Goal: Task Accomplishment & Management: Manage account settings

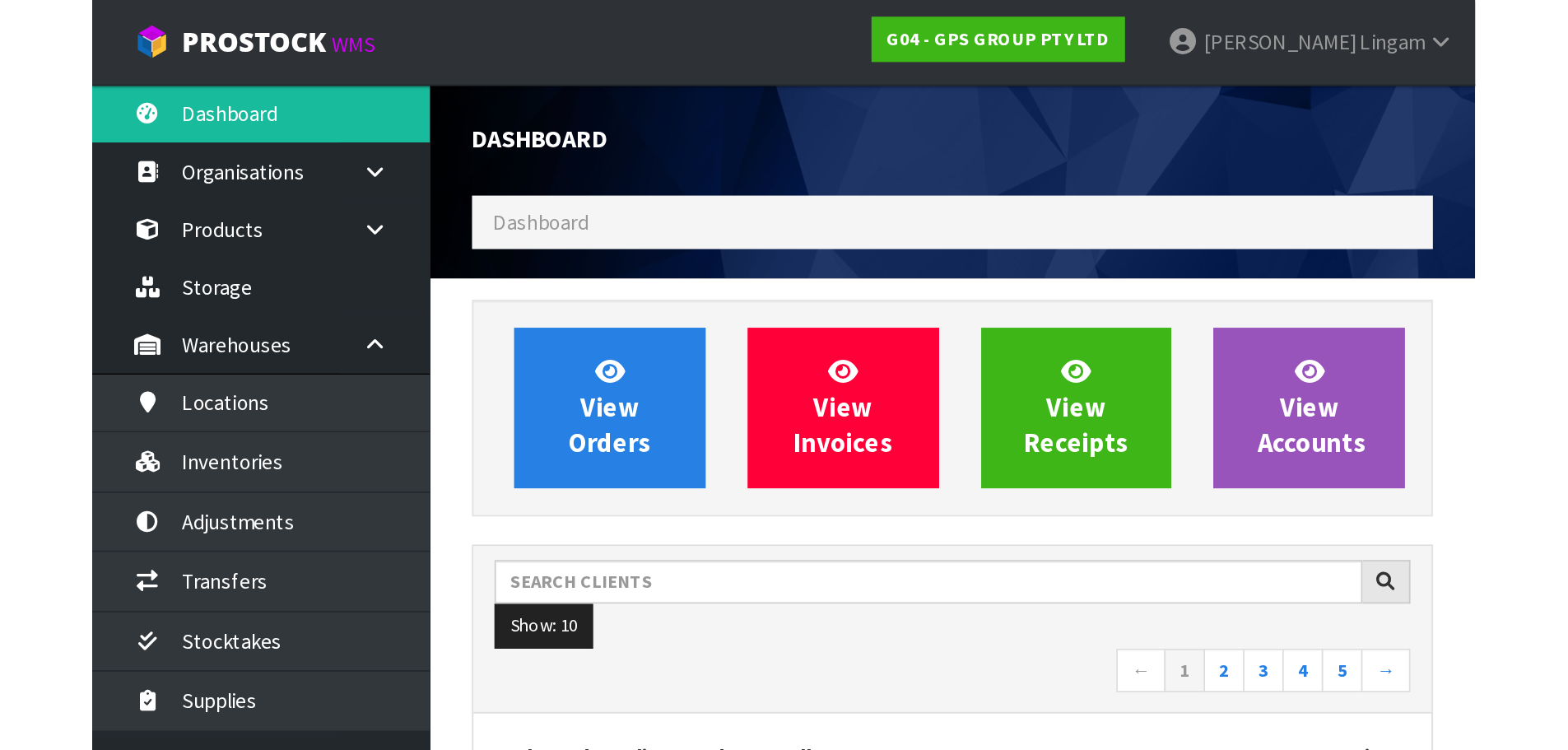
scroll to position [1033, 672]
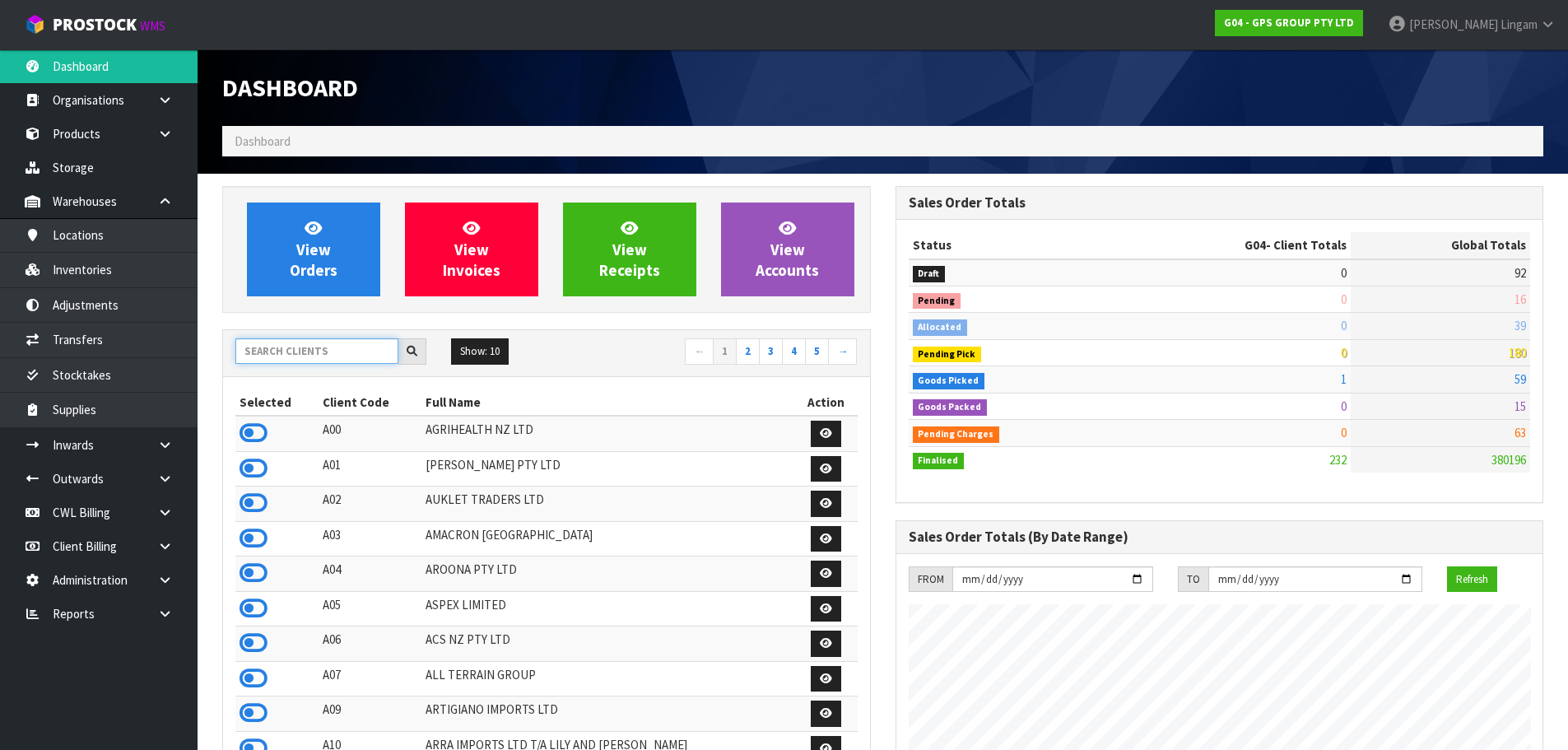
click at [372, 348] on input "text" at bounding box center [316, 351] width 163 height 26
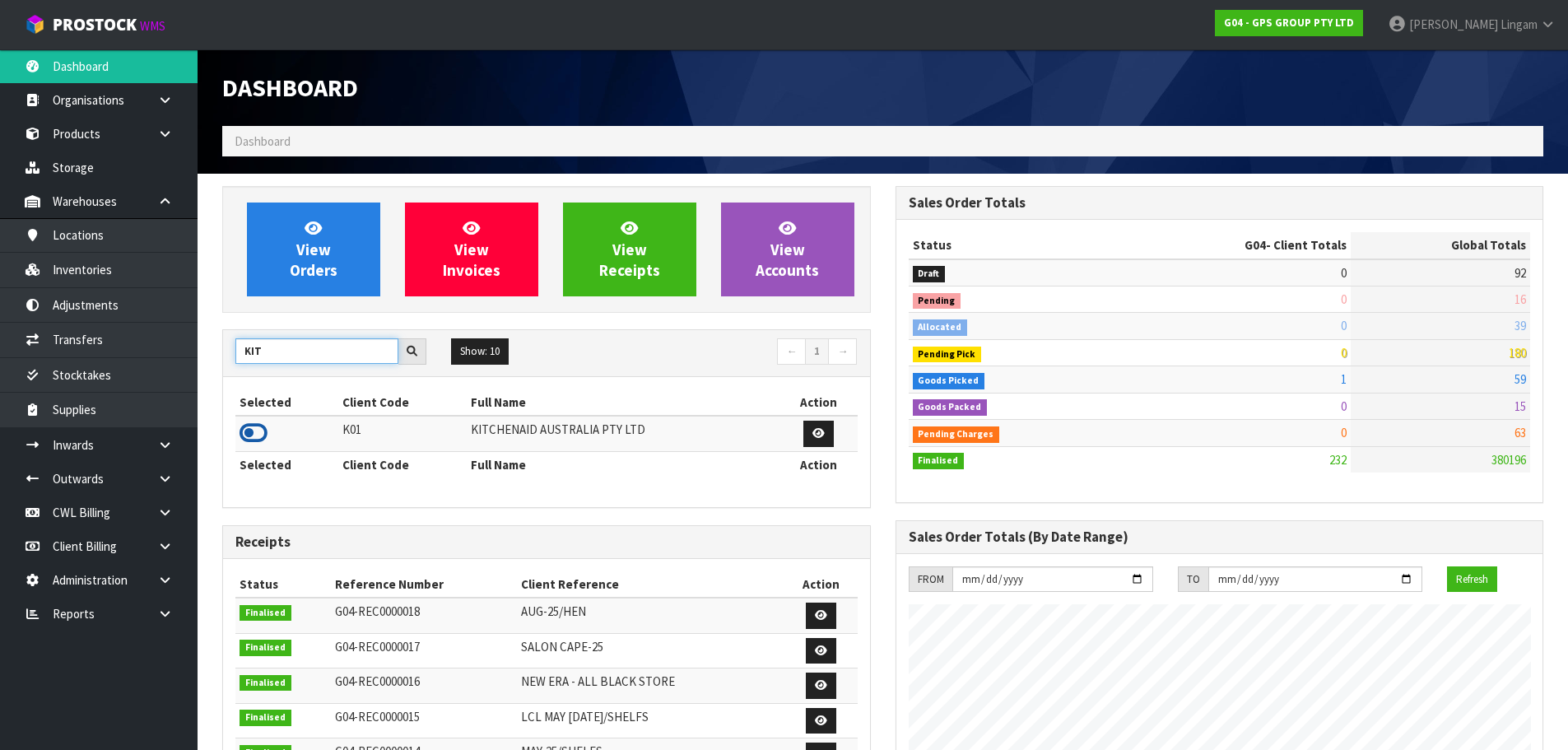
type input "KIT"
click at [247, 434] on icon at bounding box center [254, 432] width 28 height 25
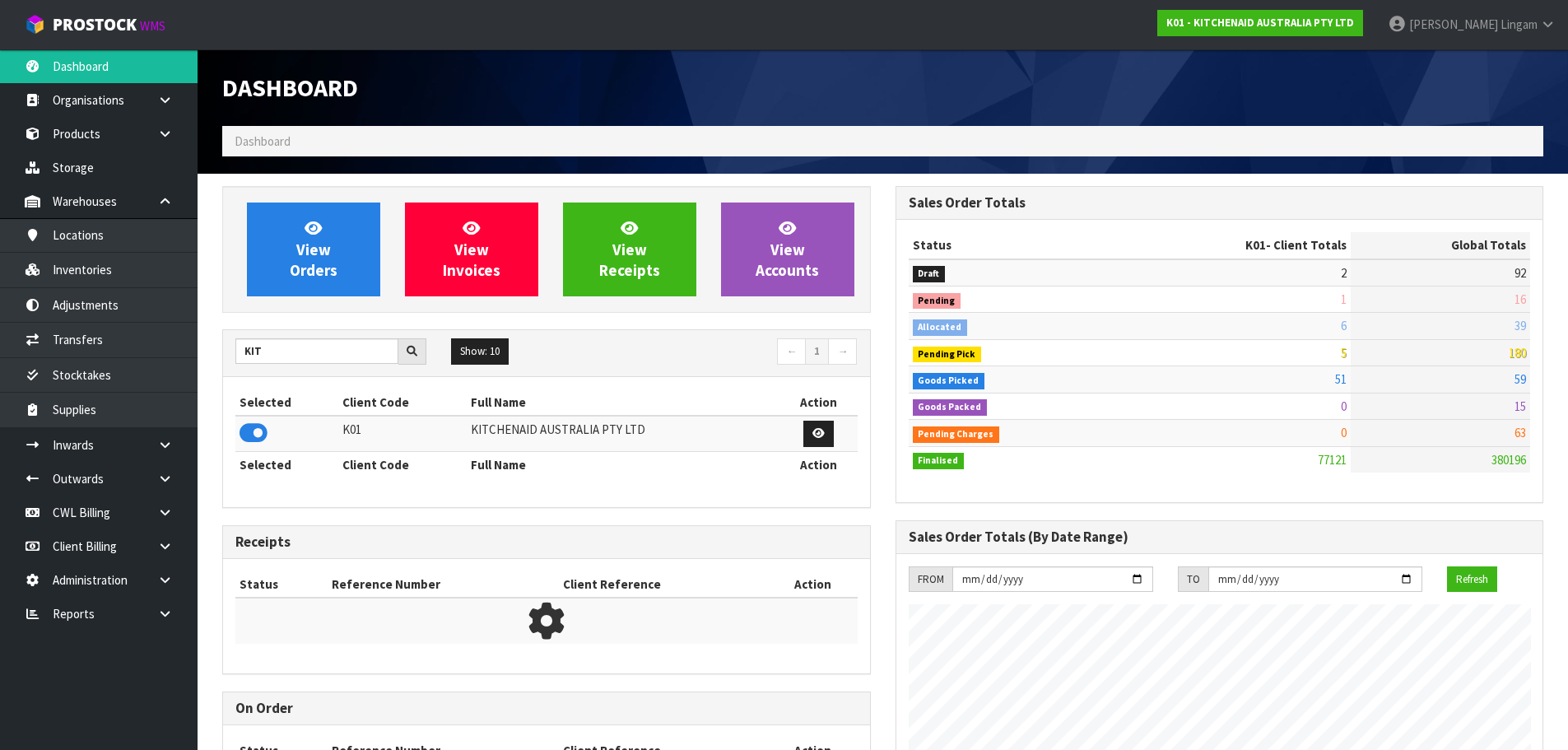
scroll to position [1246, 672]
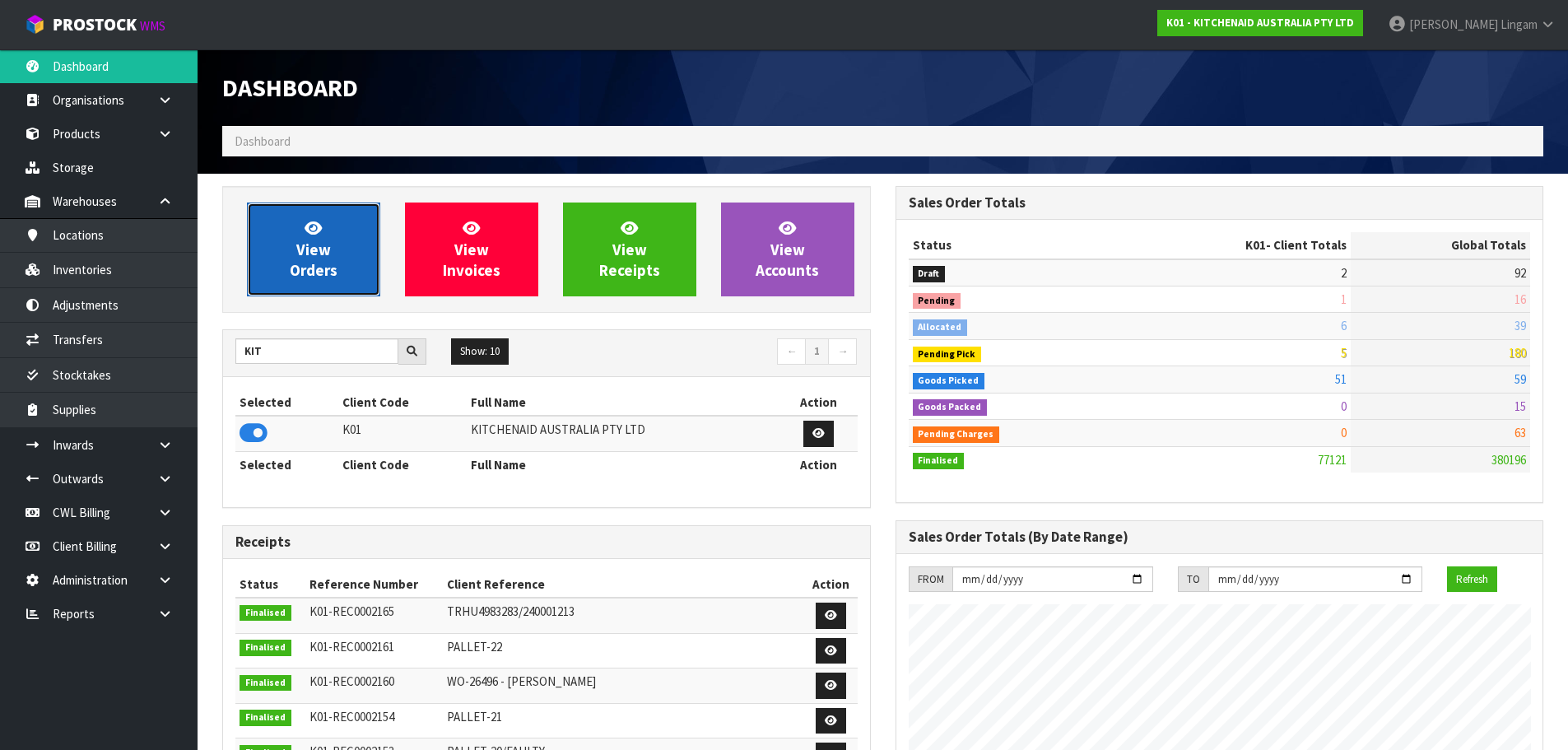
click at [361, 278] on link "View Orders" at bounding box center [314, 249] width 133 height 94
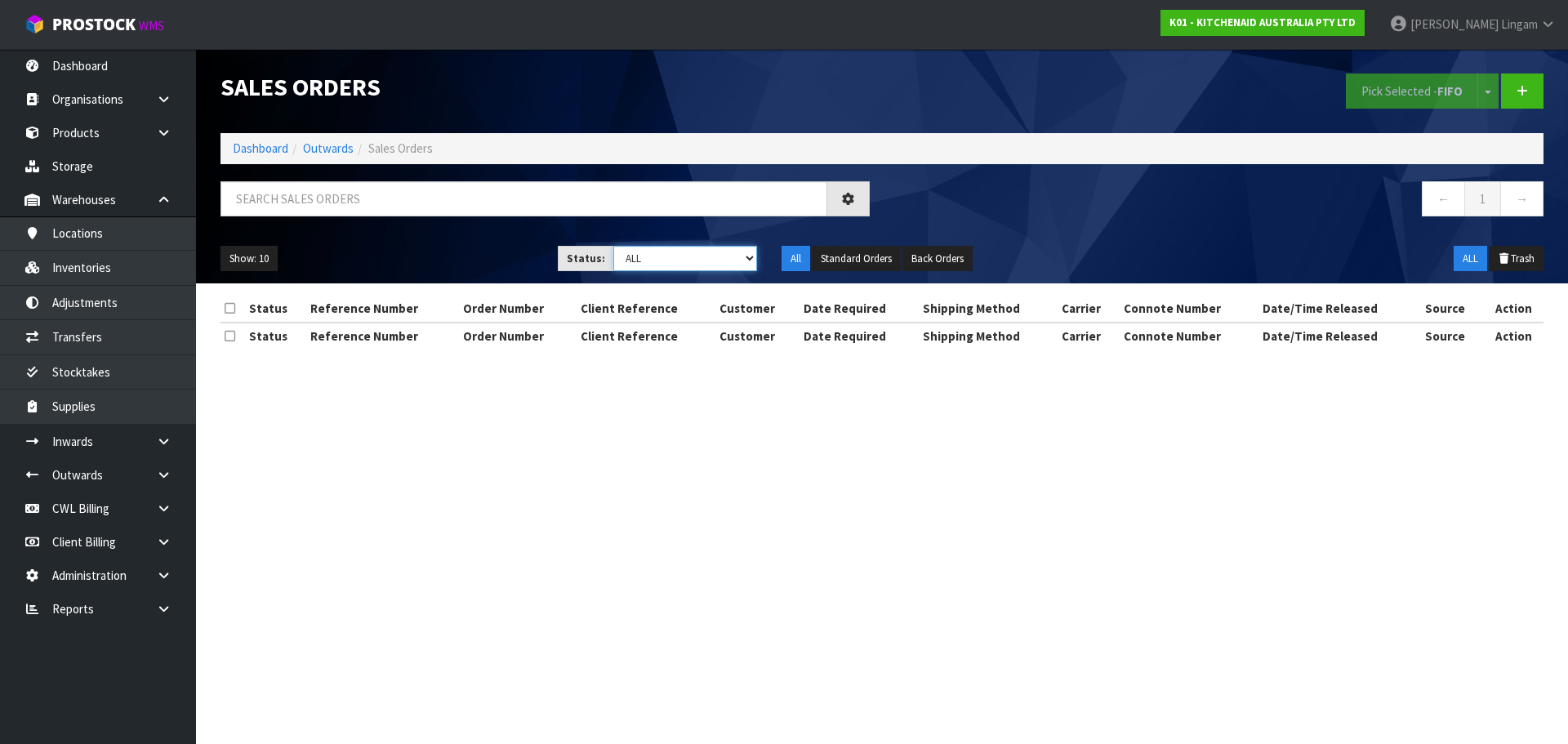
click at [708, 253] on select "Draft Pending Allocated Pending Pick Goods Picked Goods Packed Pending Charges …" at bounding box center [685, 258] width 144 height 26
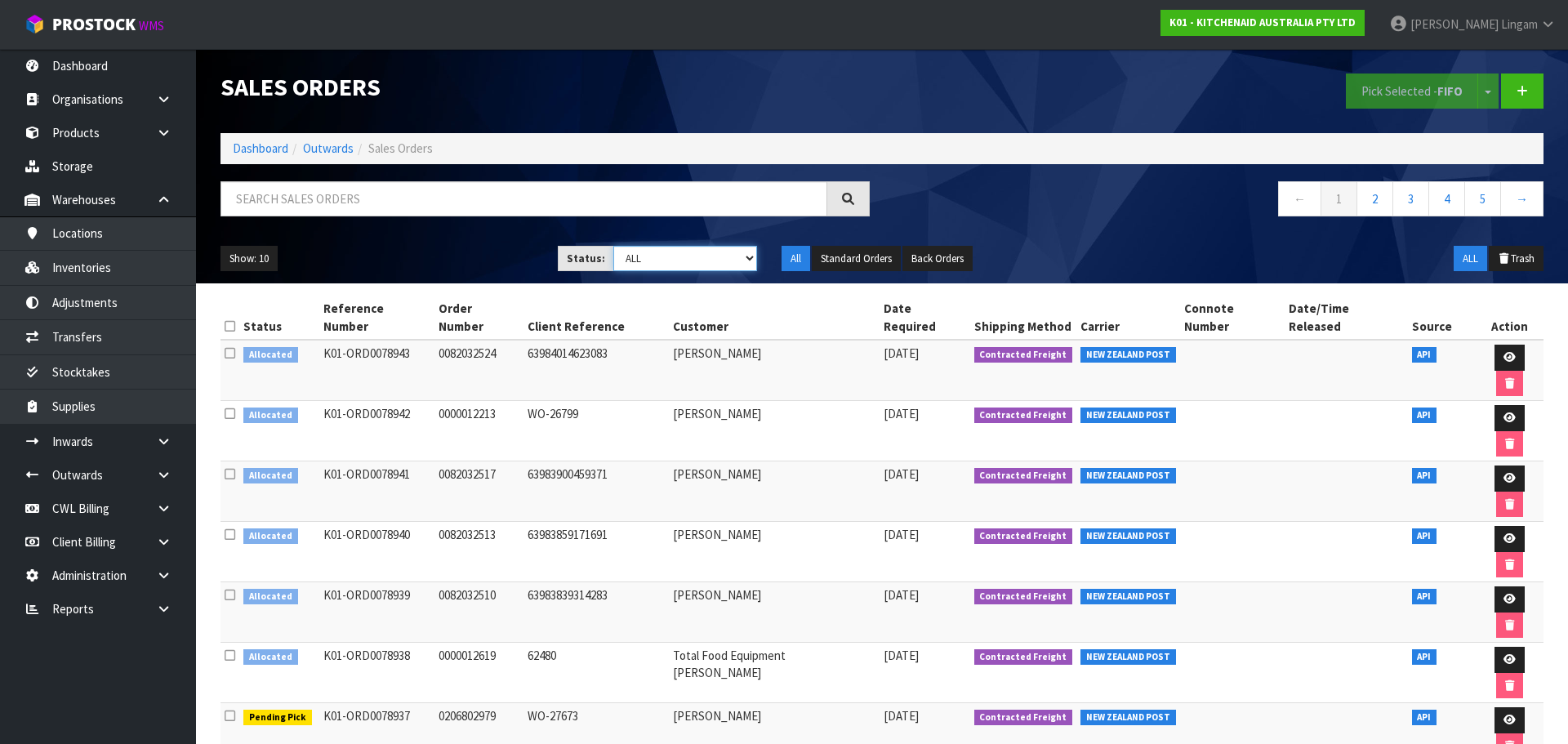
select select "string:2"
click at [613, 245] on select "Draft Pending Allocated Pending Pick Goods Picked Goods Packed Pending Charges …" at bounding box center [685, 258] width 144 height 26
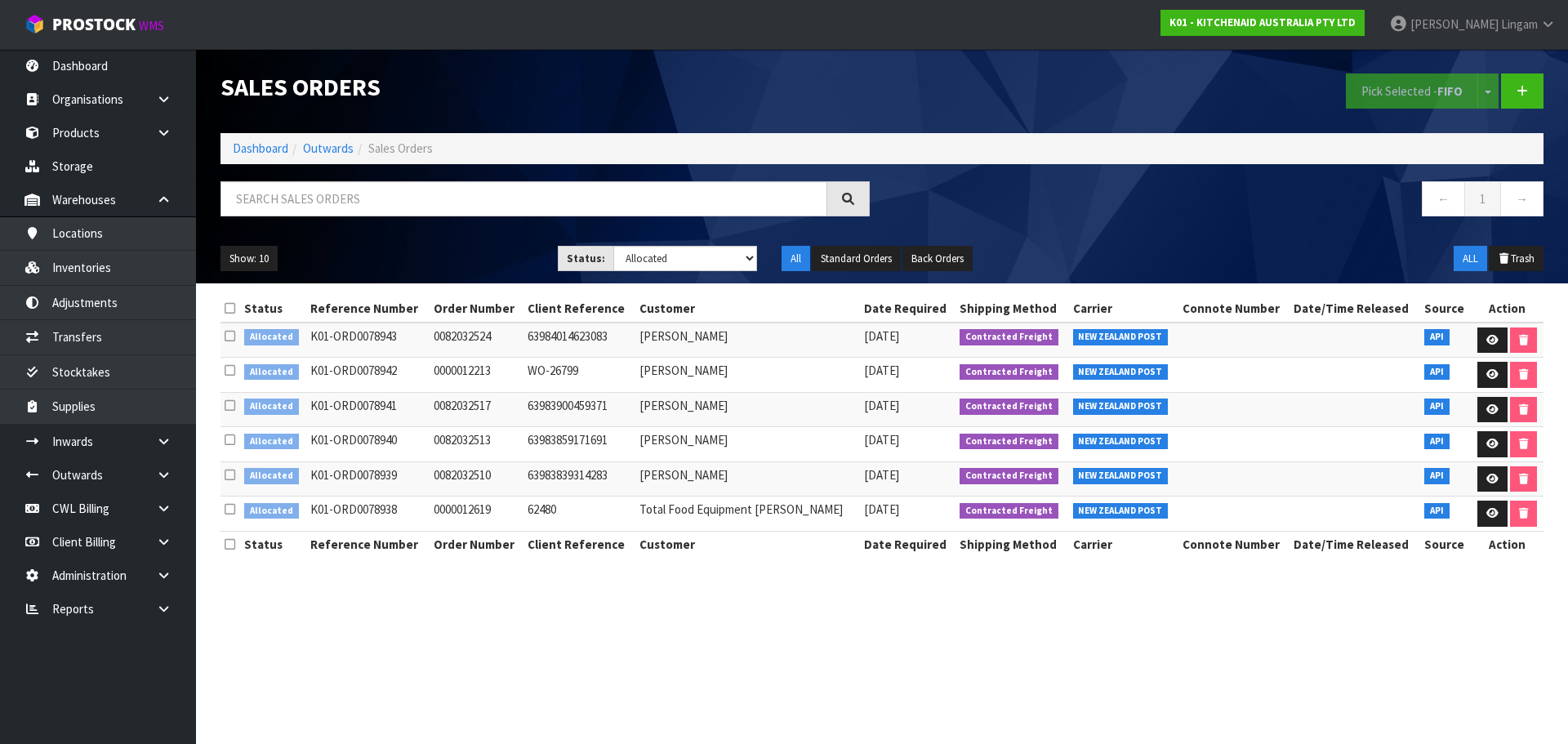
click at [231, 313] on icon at bounding box center [230, 307] width 11 height 12
click at [823, 94] on button "Pick Selected - FIFO" at bounding box center [1411, 91] width 132 height 35
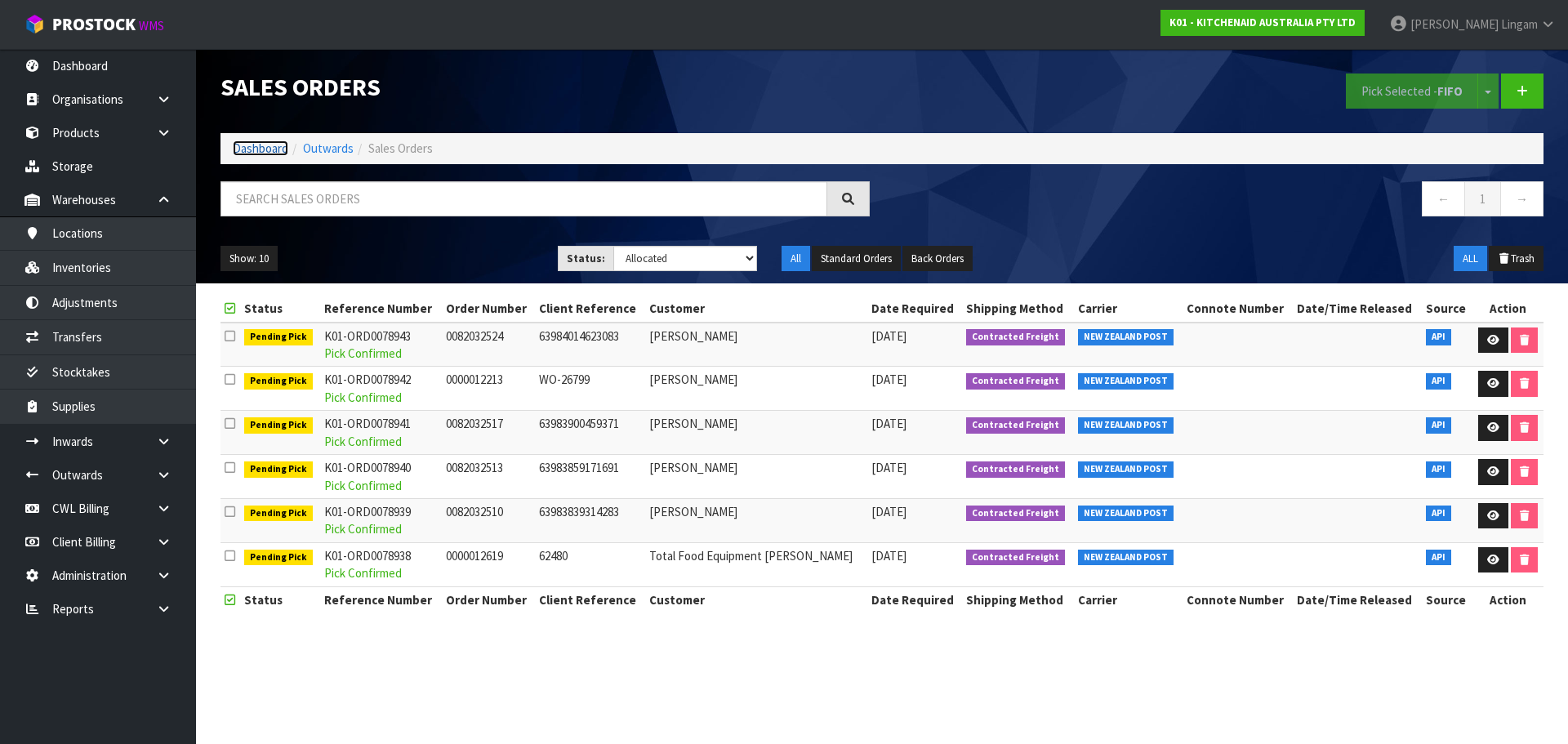
click at [275, 150] on link "Dashboard" at bounding box center [260, 148] width 56 height 16
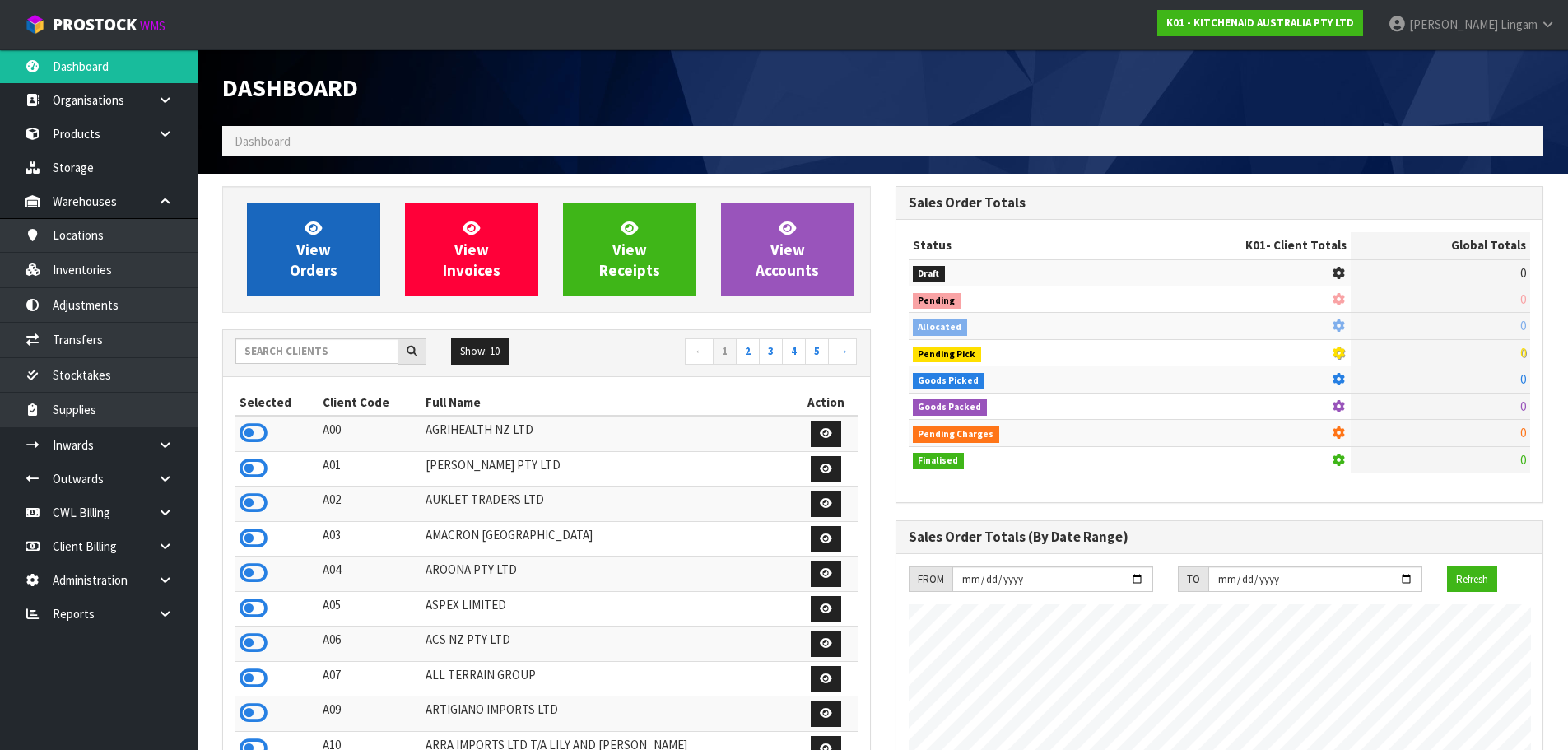
scroll to position [1246, 672]
click at [349, 240] on link "View Orders" at bounding box center [314, 249] width 133 height 94
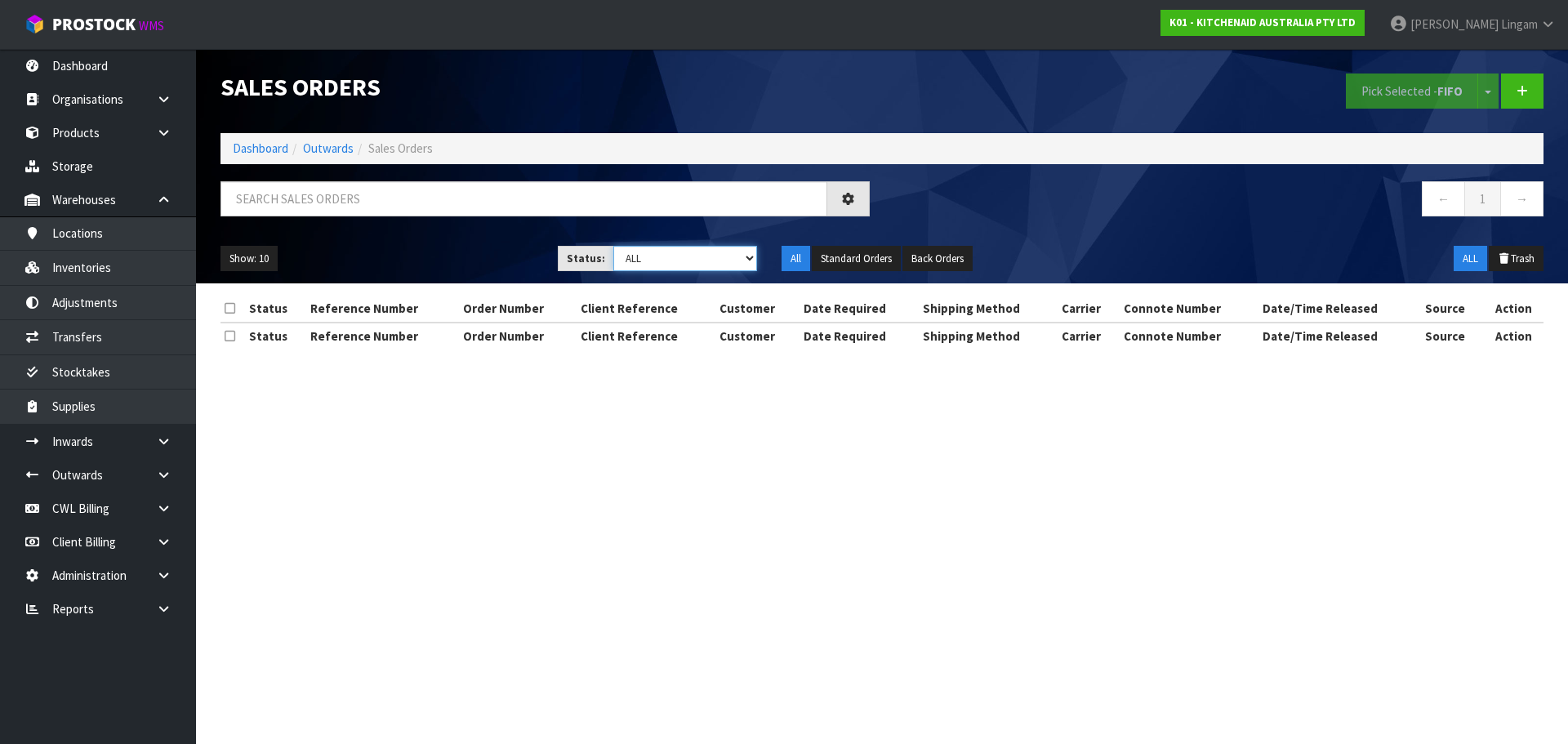
click at [704, 263] on select "Draft Pending Allocated Pending Pick Goods Picked Goods Packed Pending Charges …" at bounding box center [685, 258] width 144 height 26
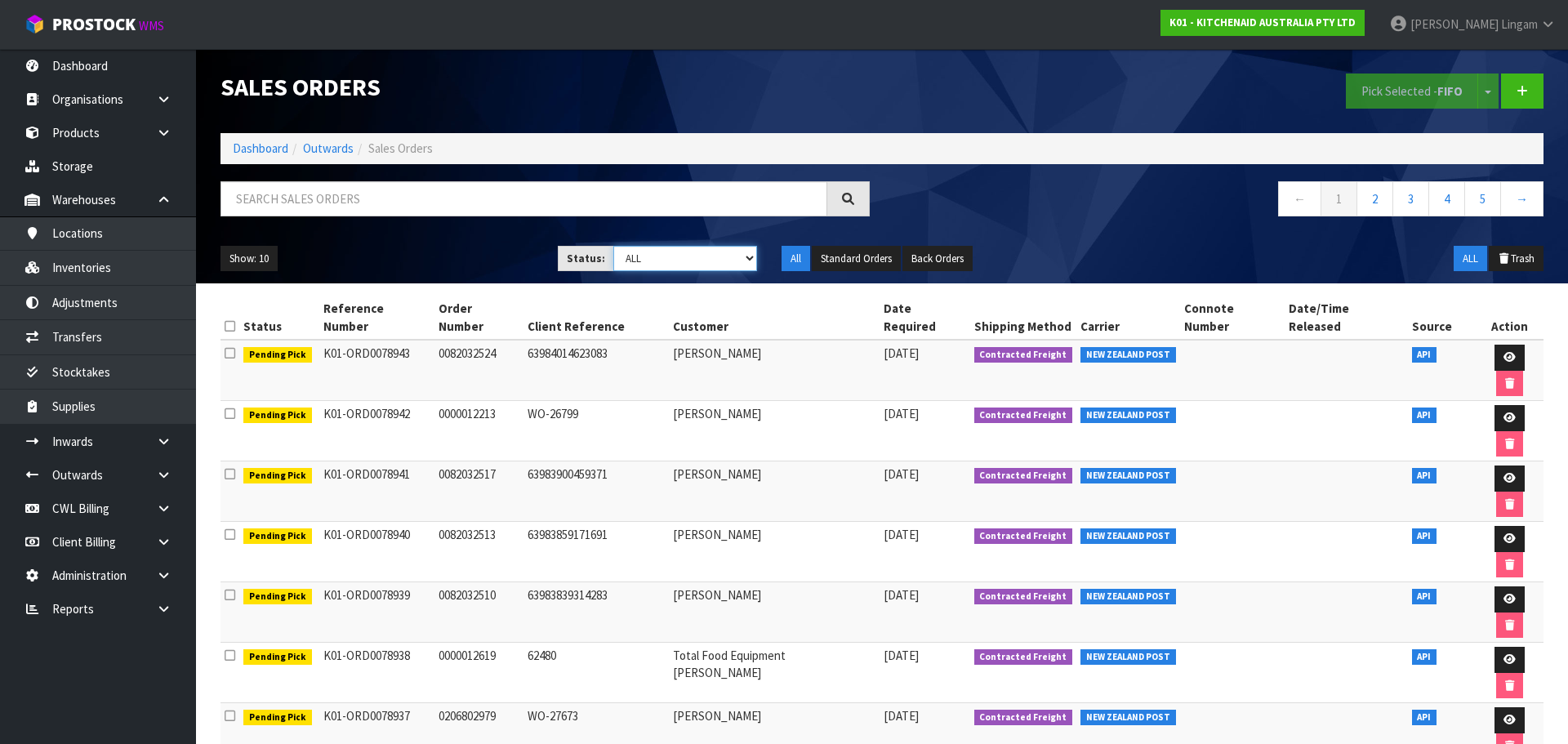
select select "string:6"
click at [613, 245] on select "Draft Pending Allocated Pending Pick Goods Picked Goods Packed Pending Charges …" at bounding box center [685, 258] width 144 height 26
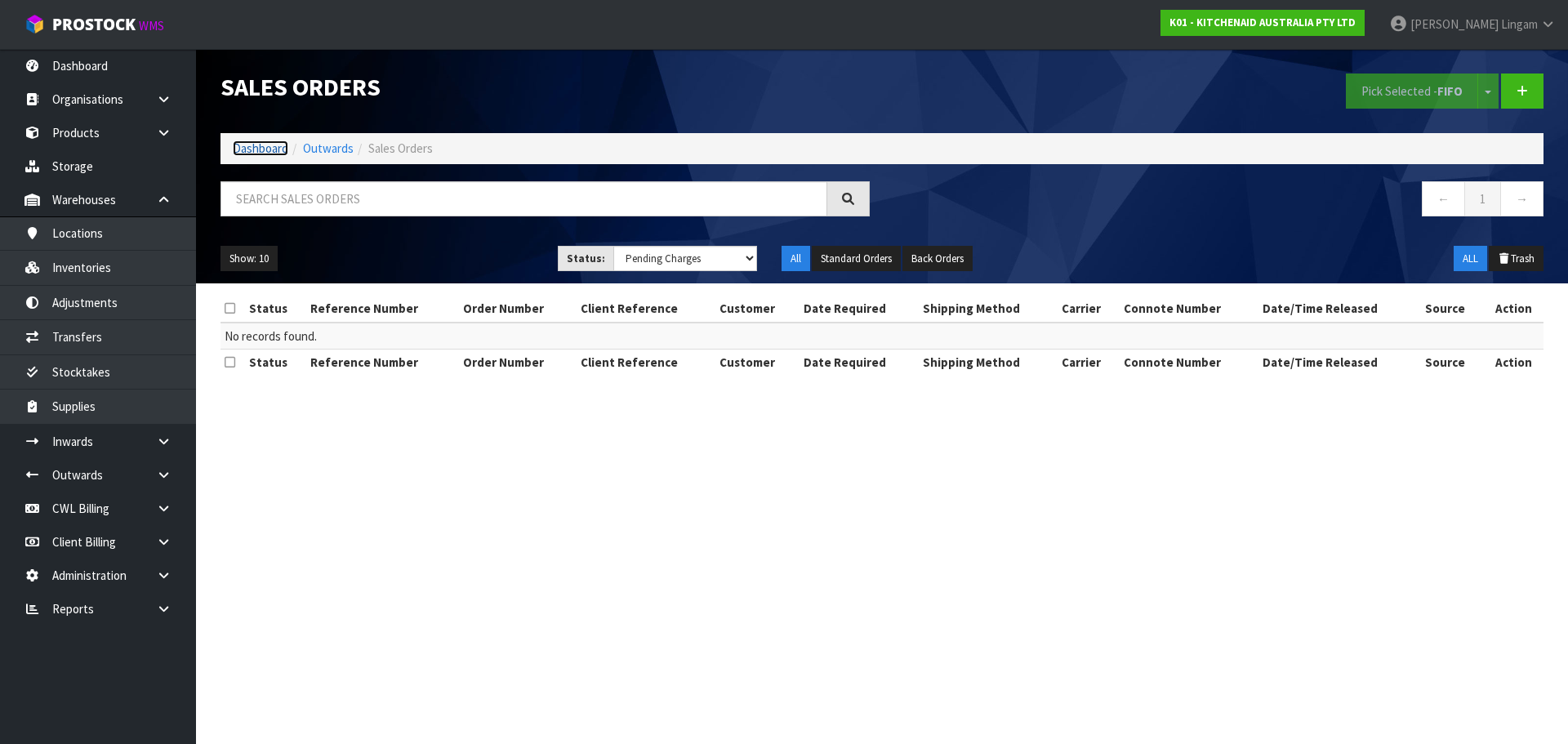
click at [275, 153] on link "Dashboard" at bounding box center [260, 148] width 56 height 16
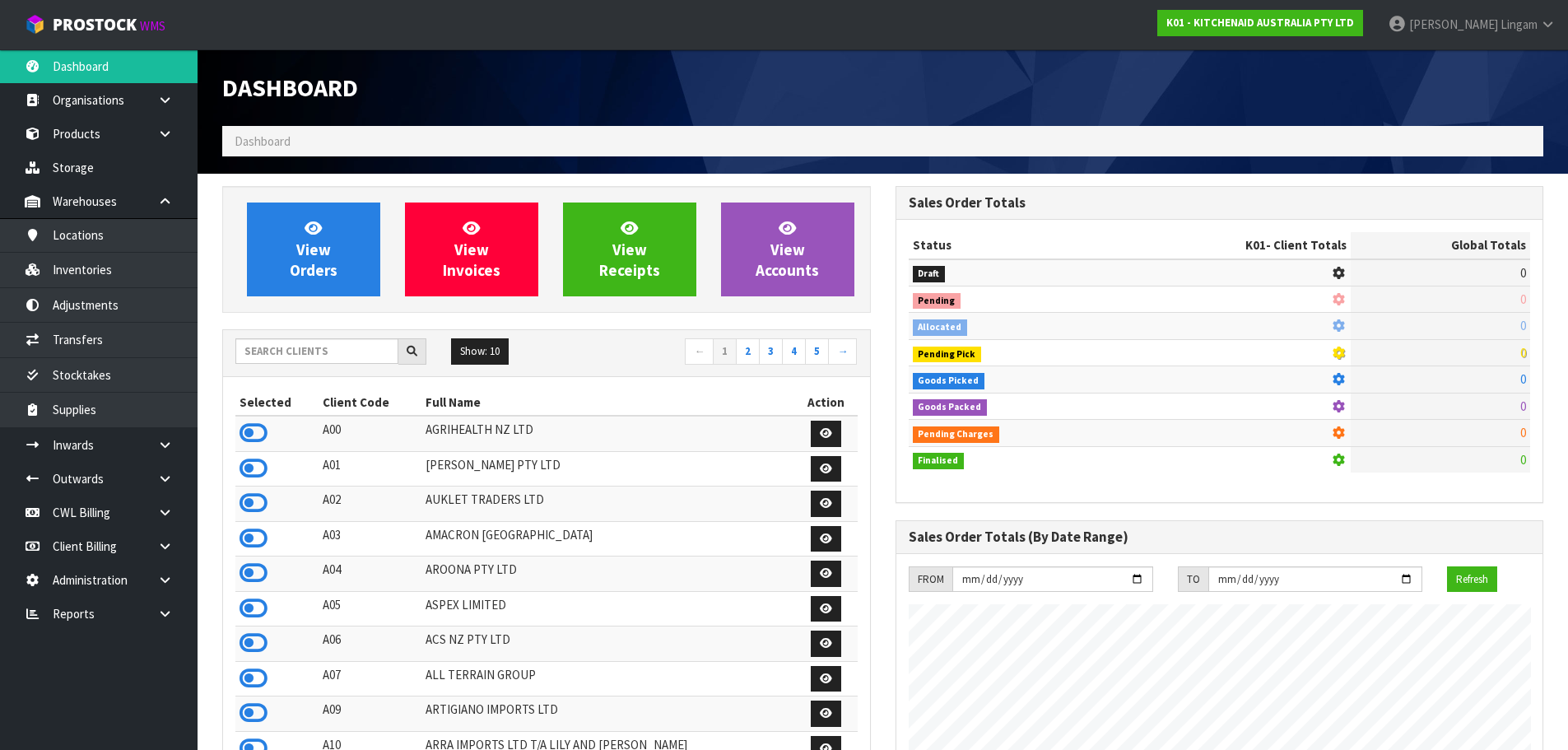
scroll to position [1246, 672]
click at [165, 492] on link at bounding box center [171, 613] width 52 height 34
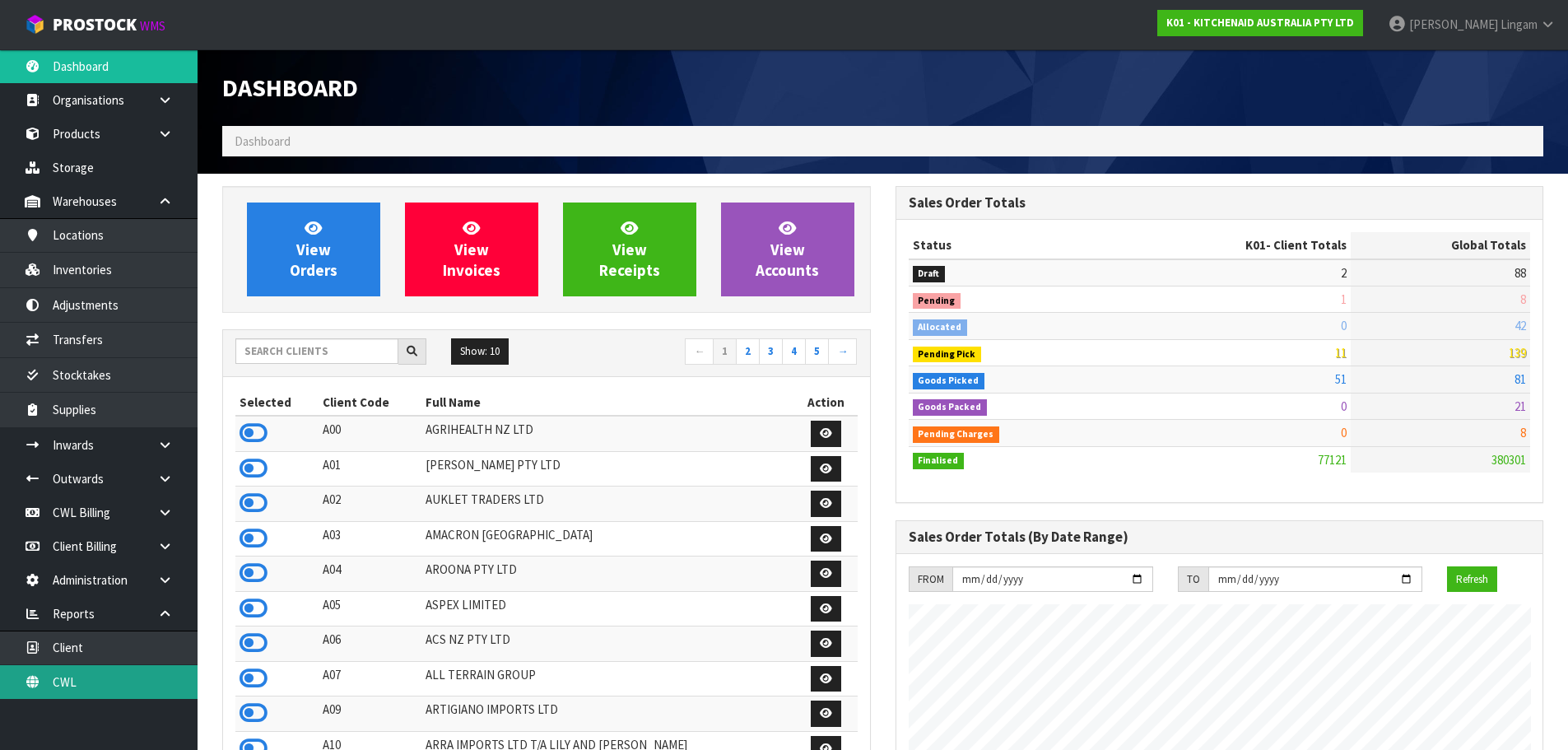
click at [139, 492] on link "CWL" at bounding box center [98, 681] width 198 height 34
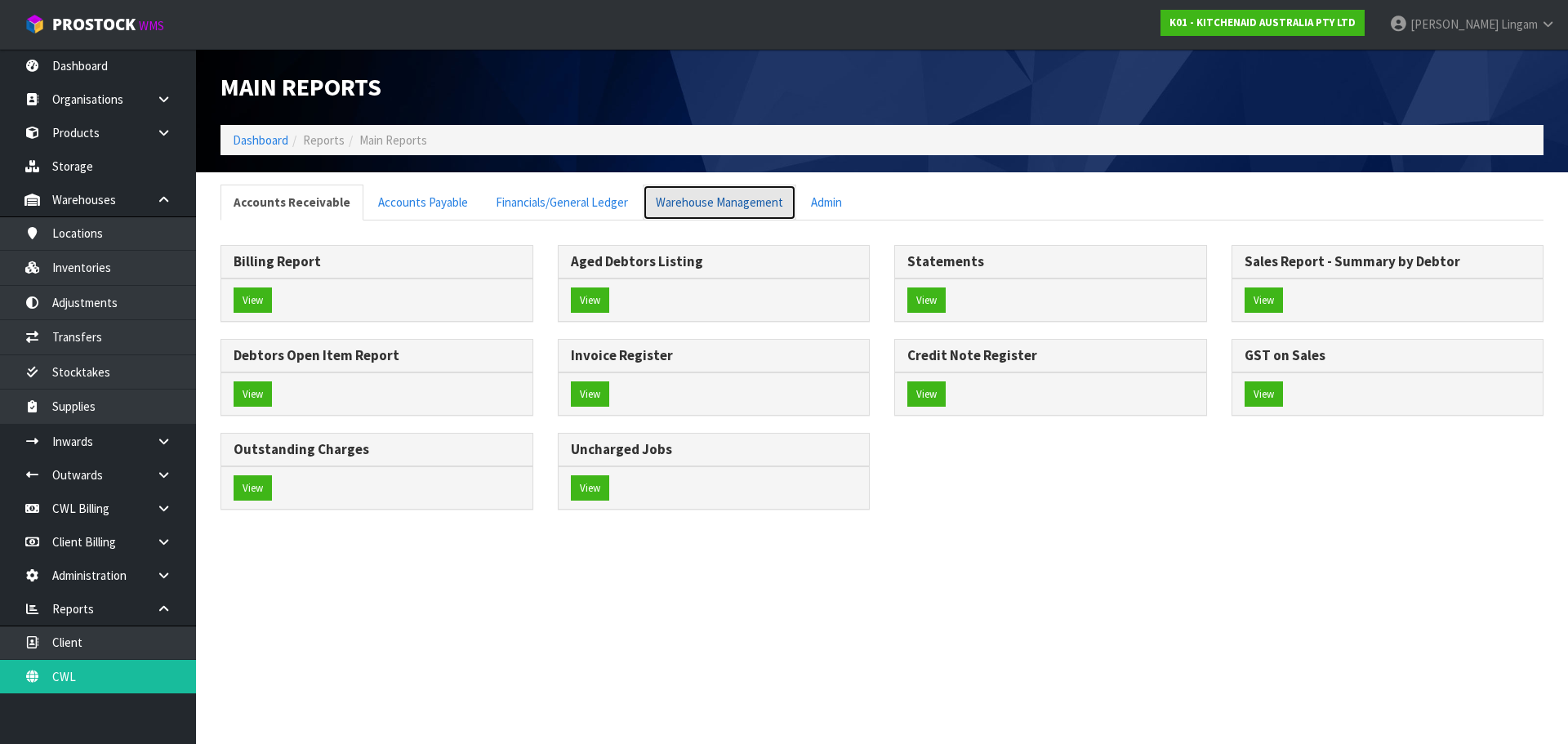
drag, startPoint x: 667, startPoint y: 199, endPoint x: 602, endPoint y: 216, distance: 67.2
click at [667, 198] on link "Warehouse Management" at bounding box center [720, 202] width 153 height 35
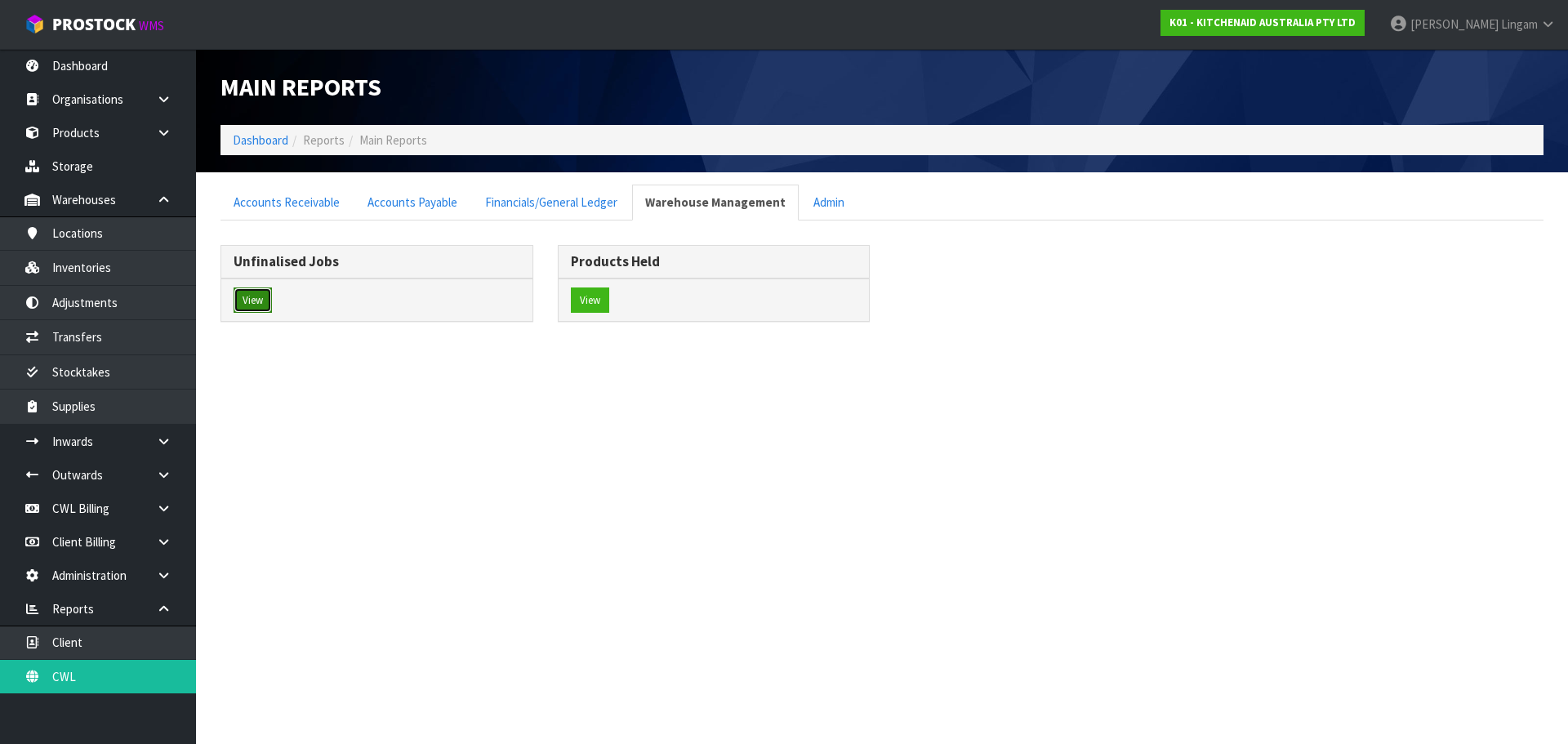
click at [245, 298] on button "View" at bounding box center [253, 300] width 38 height 26
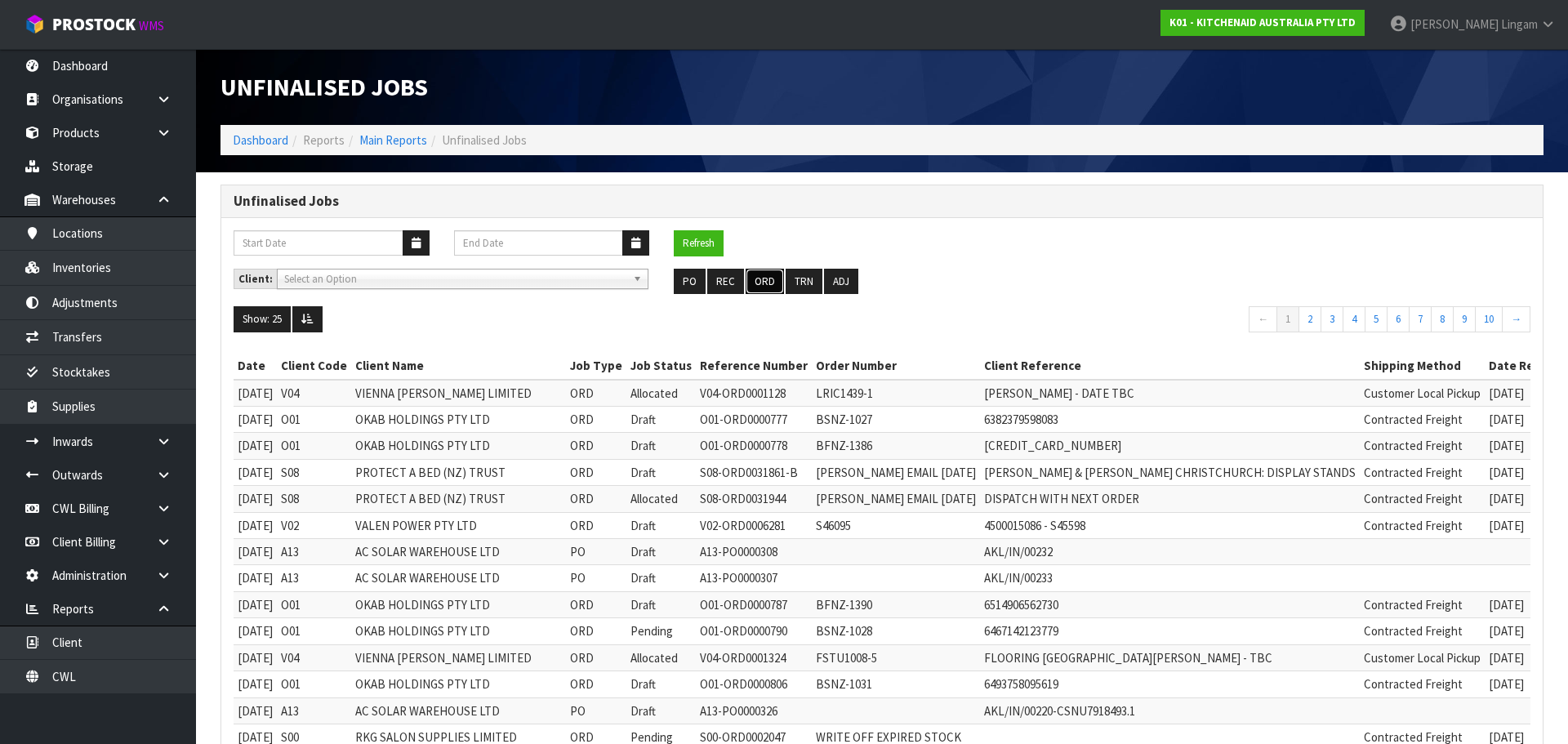
click at [766, 281] on button "ORD" at bounding box center [764, 282] width 38 height 26
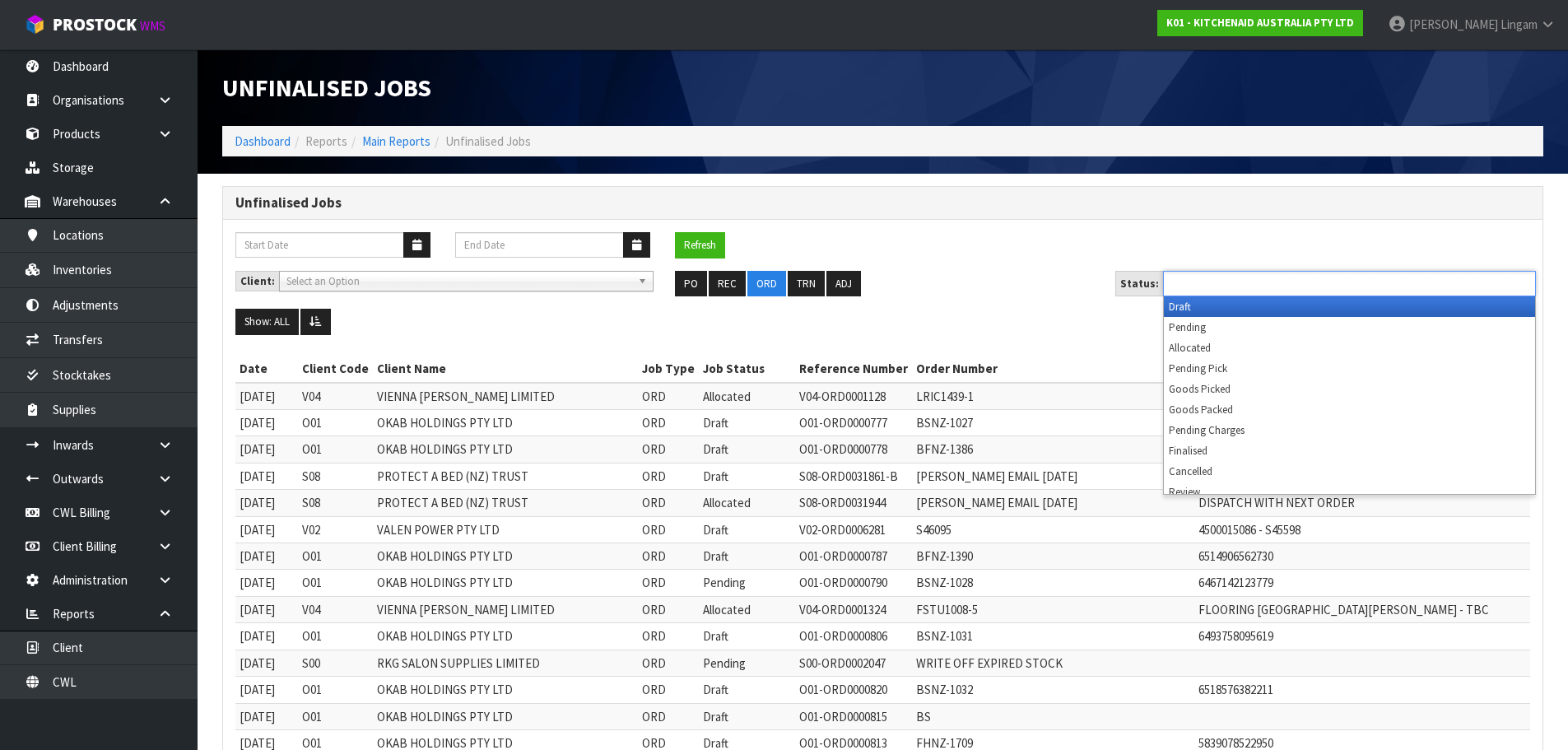
click at [830, 279] on ul at bounding box center [1350, 284] width 373 height 26
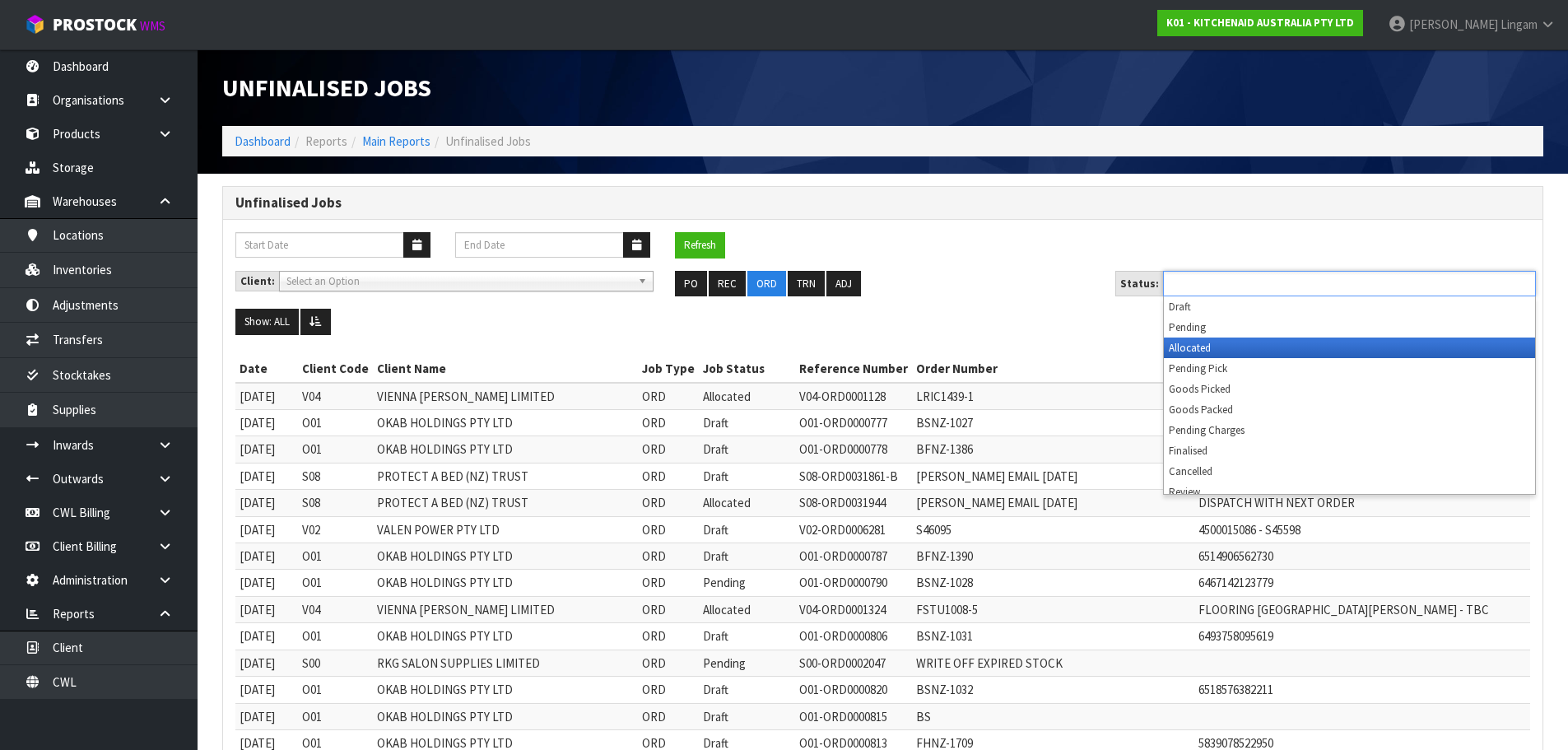
click at [830, 355] on li "Allocated" at bounding box center [1350, 347] width 372 height 20
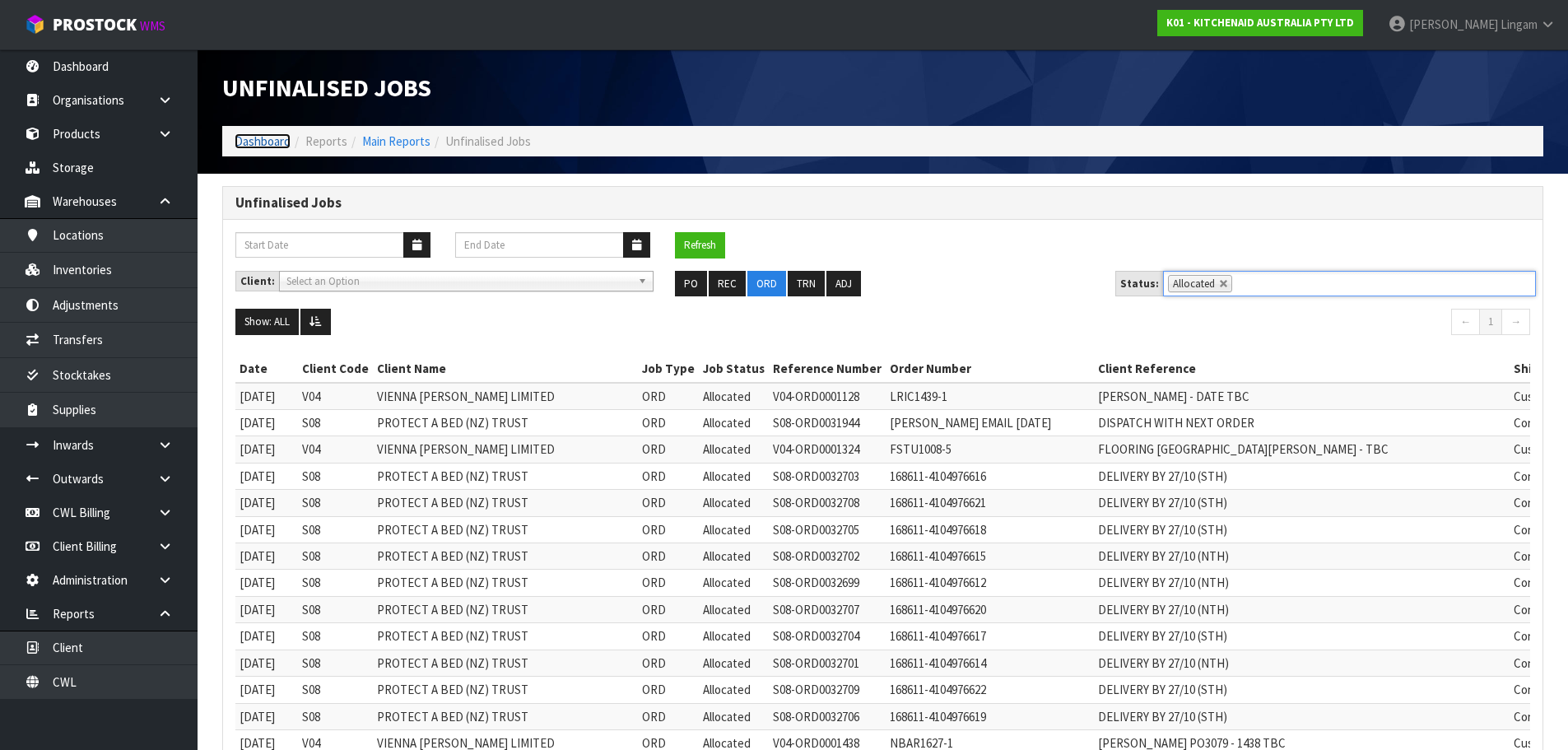
click at [255, 139] on link "Dashboard" at bounding box center [262, 141] width 56 height 16
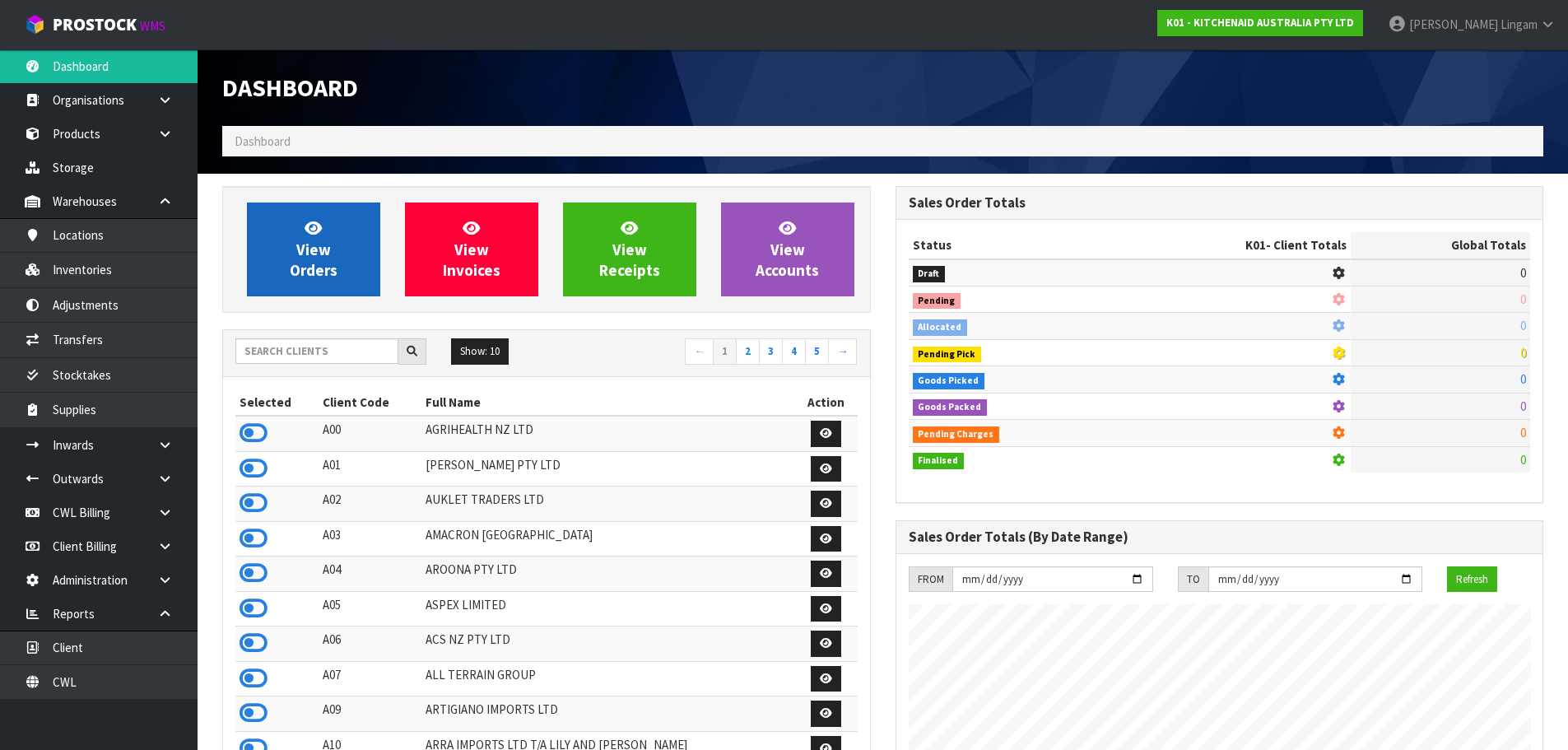
scroll to position [1246, 672]
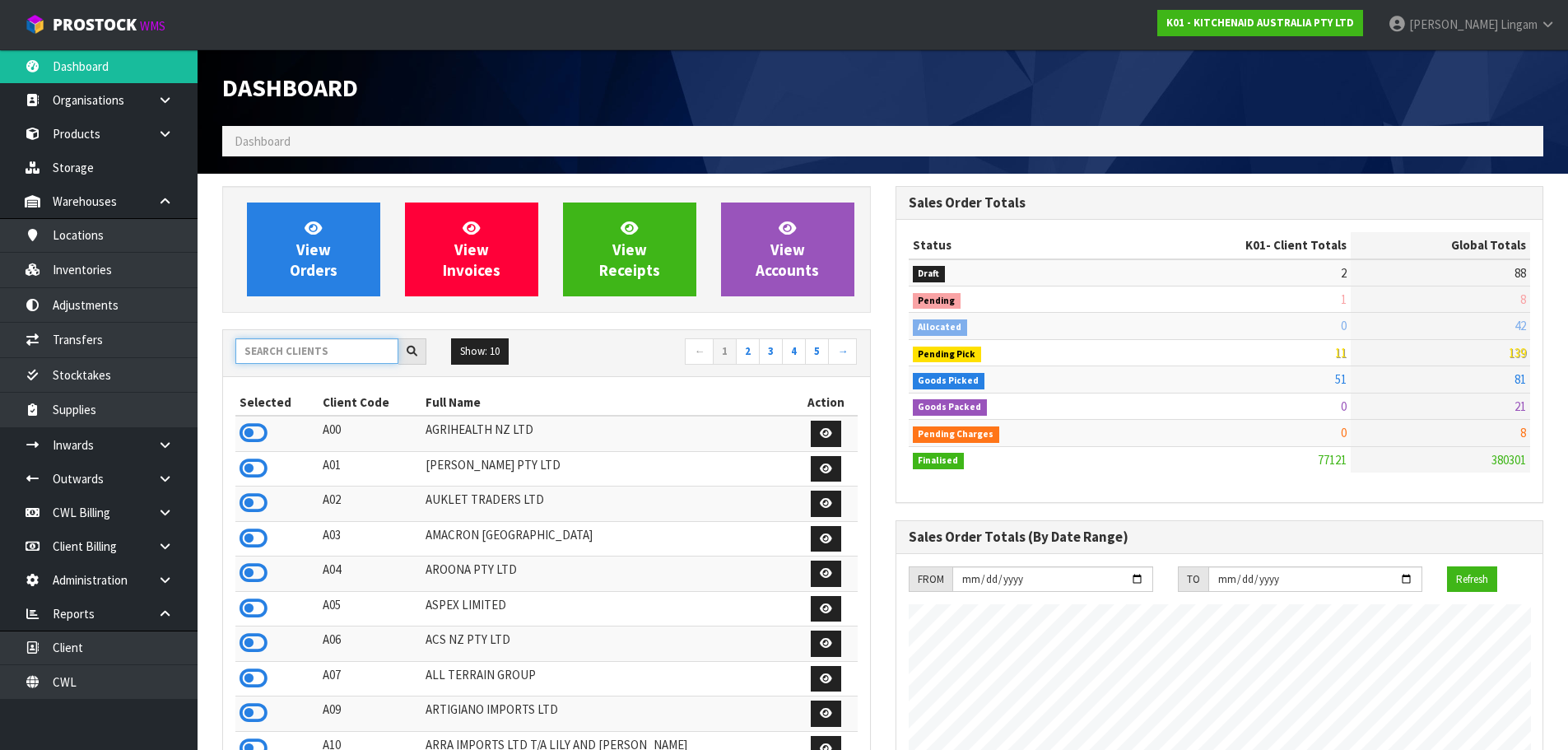
click at [307, 345] on input "text" at bounding box center [316, 351] width 163 height 26
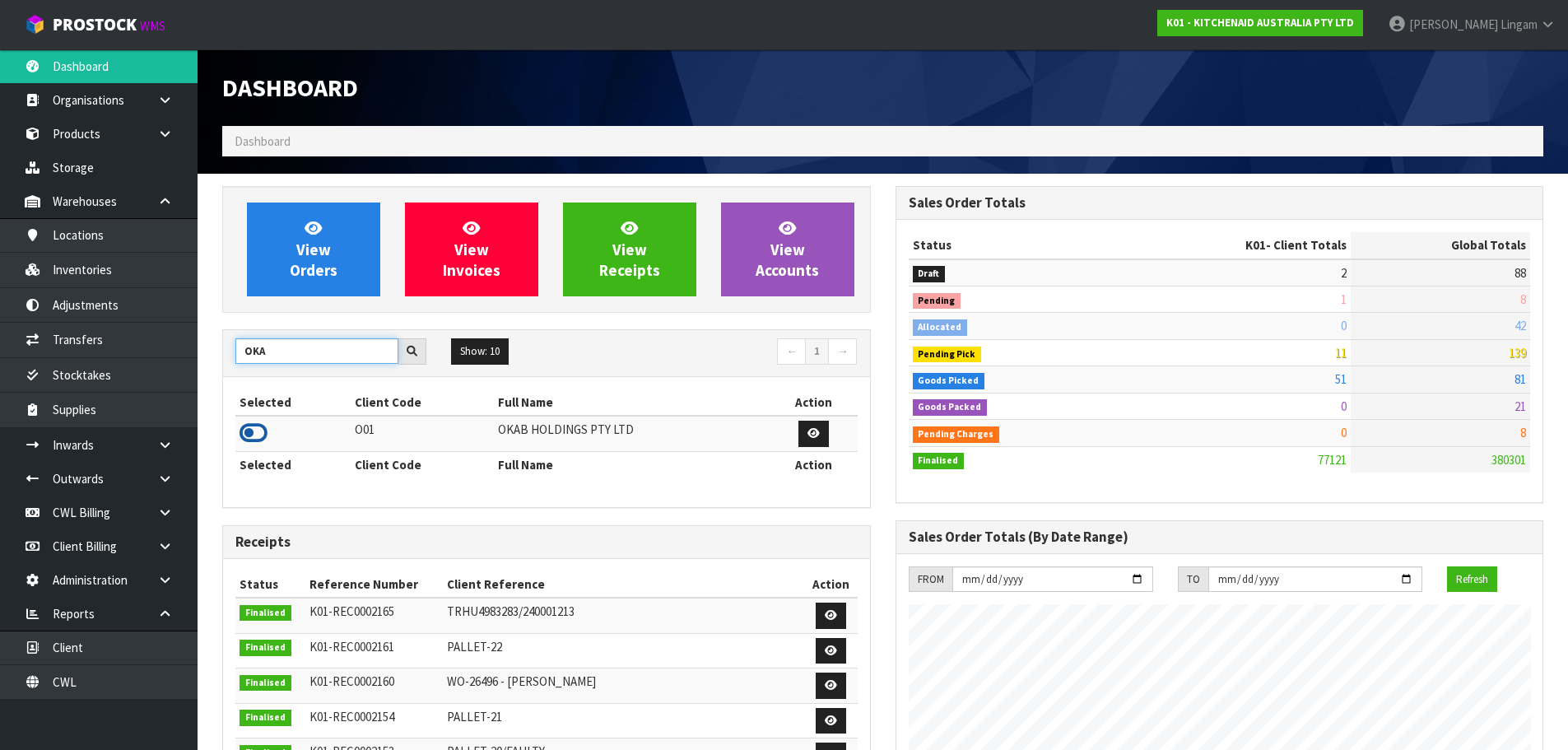
type input "OKA"
click at [256, 428] on icon at bounding box center [254, 432] width 28 height 25
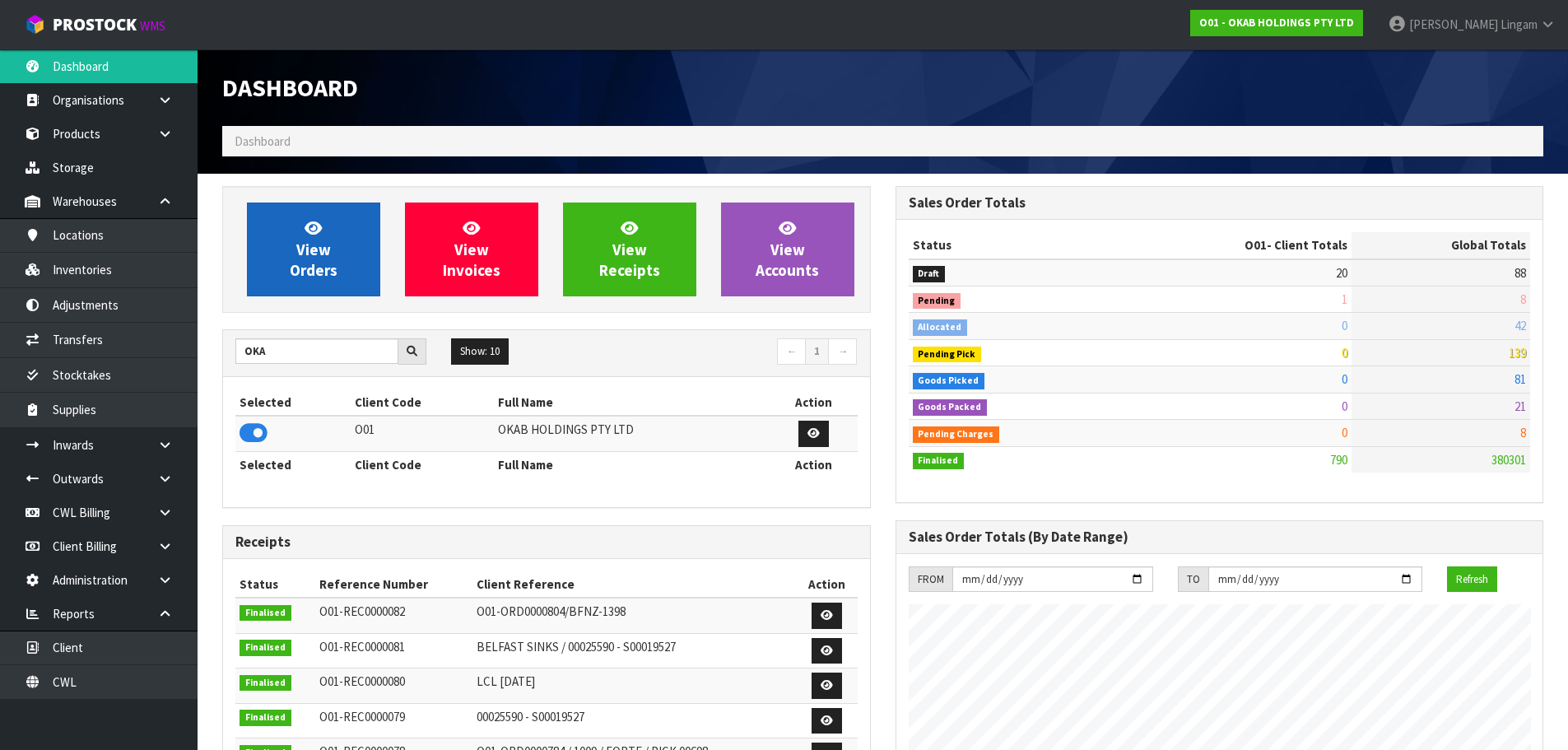
scroll to position [1033, 672]
click at [324, 282] on link "View Orders" at bounding box center [314, 249] width 133 height 94
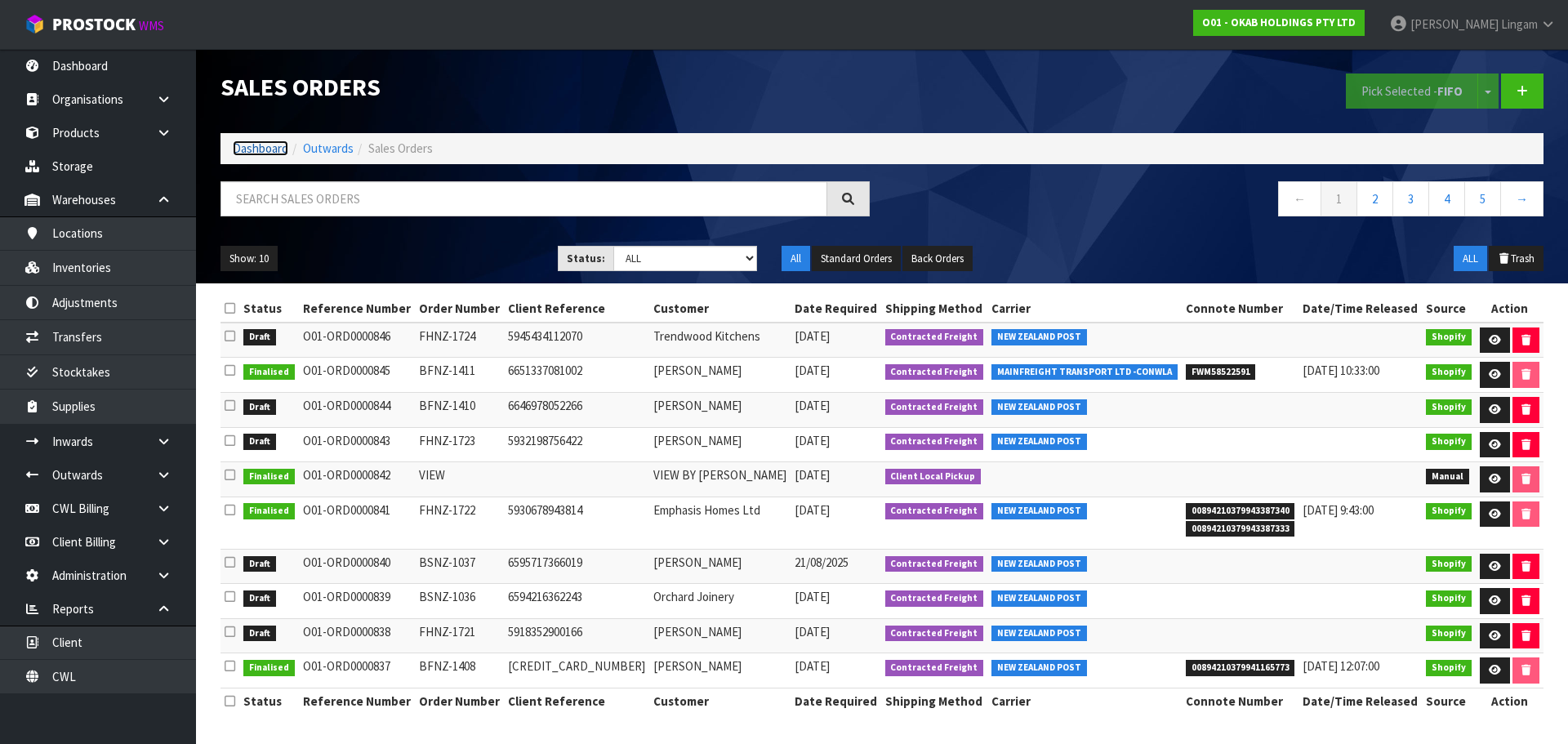
click at [274, 147] on link "Dashboard" at bounding box center [260, 148] width 56 height 16
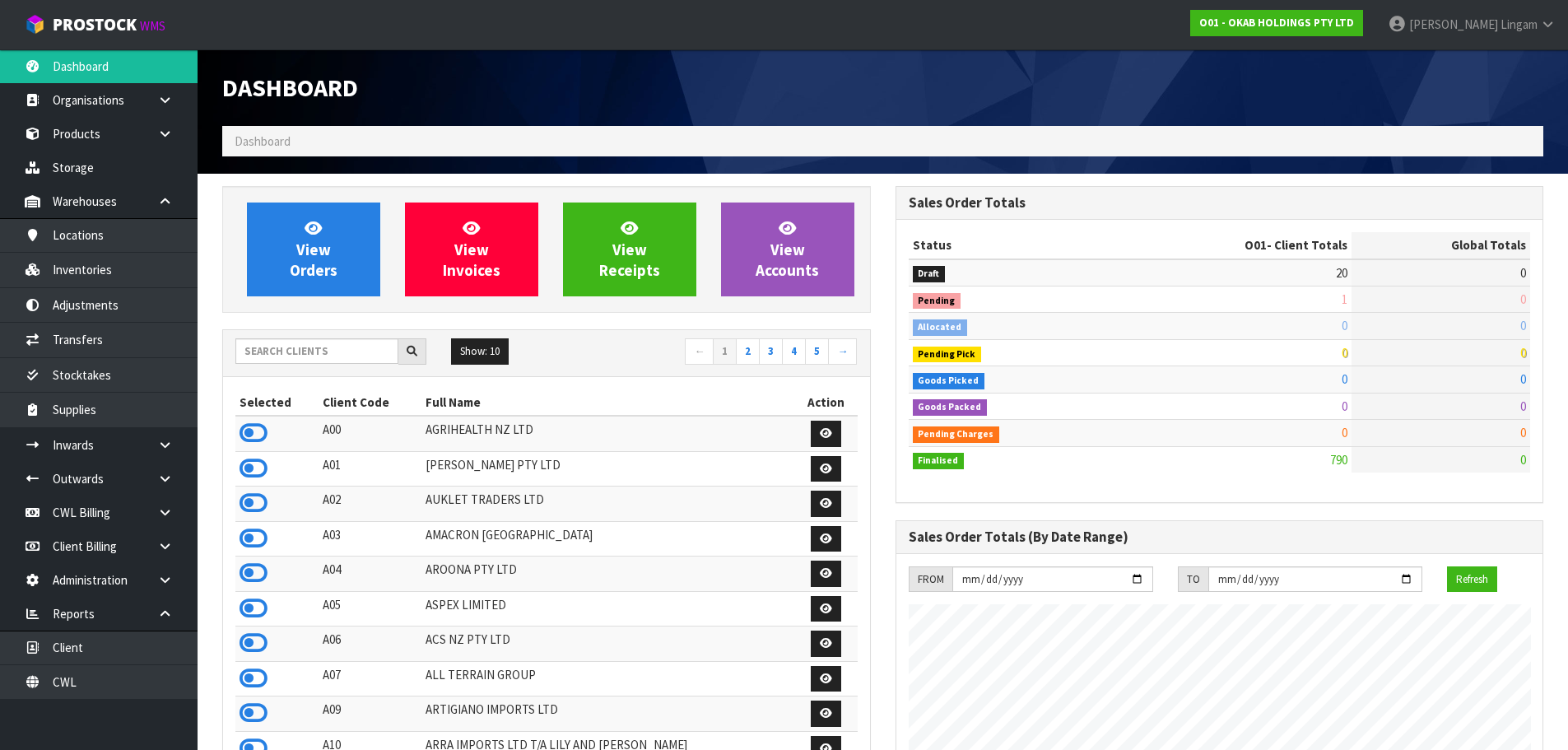
scroll to position [1033, 672]
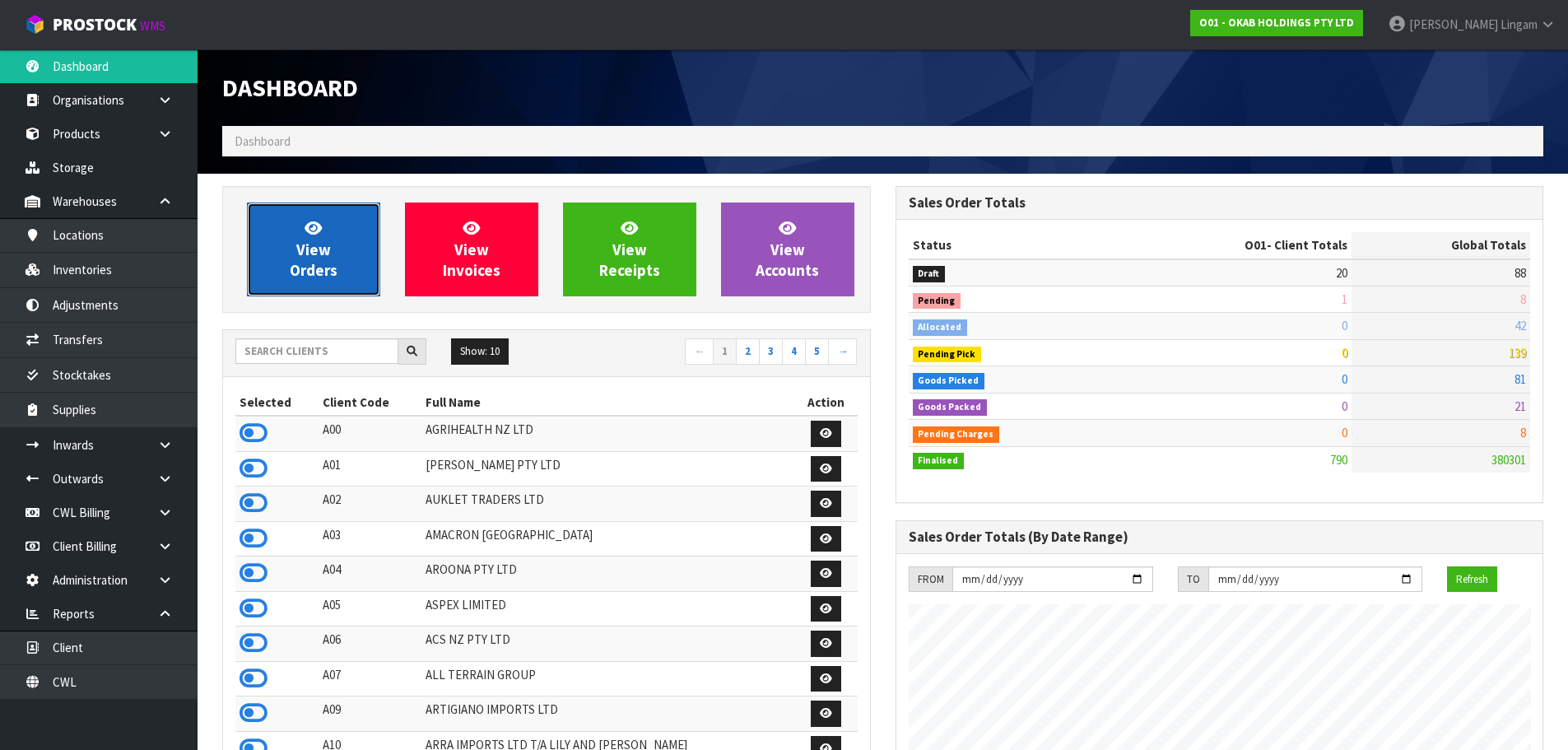
click at [315, 237] on span "View Orders" at bounding box center [314, 248] width 48 height 62
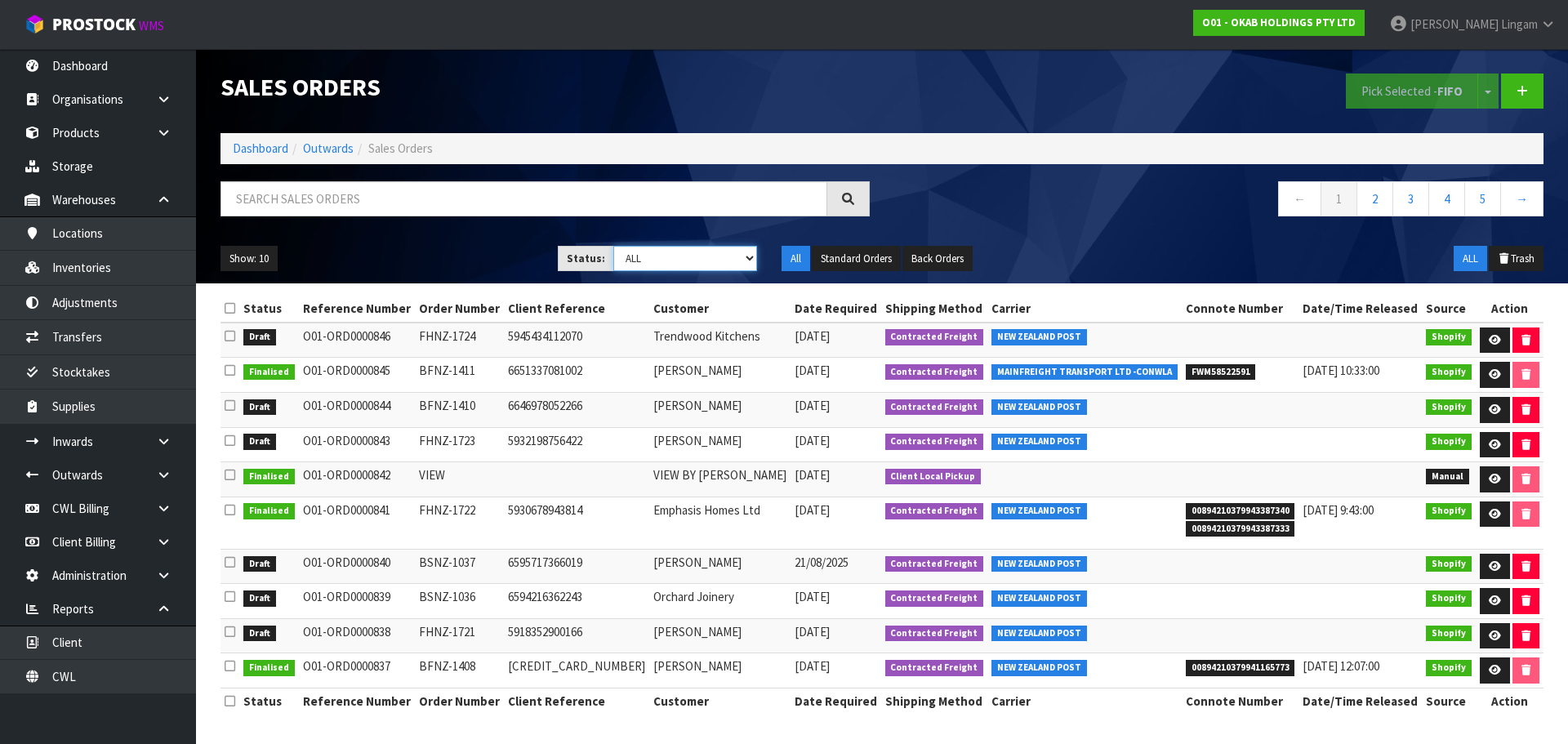
click at [700, 260] on select "Draft Pending Allocated Pending Pick Goods Picked Goods Packed Pending Charges …" at bounding box center [685, 258] width 144 height 26
select select "string:1"
click at [613, 245] on select "Draft Pending Allocated Pending Pick Goods Picked Goods Packed Pending Charges …" at bounding box center [685, 258] width 144 height 26
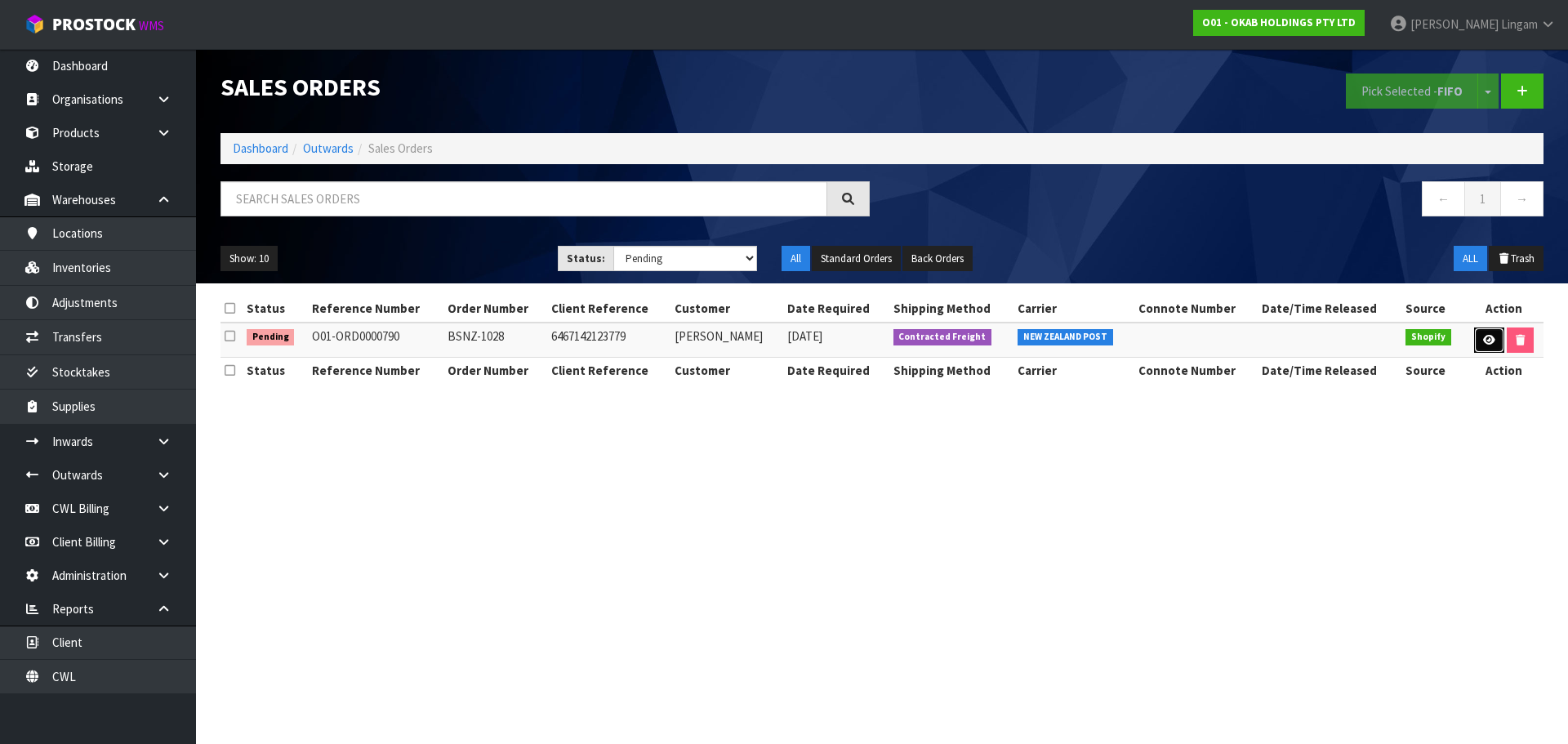
click at [823, 342] on link at bounding box center [1489, 340] width 30 height 26
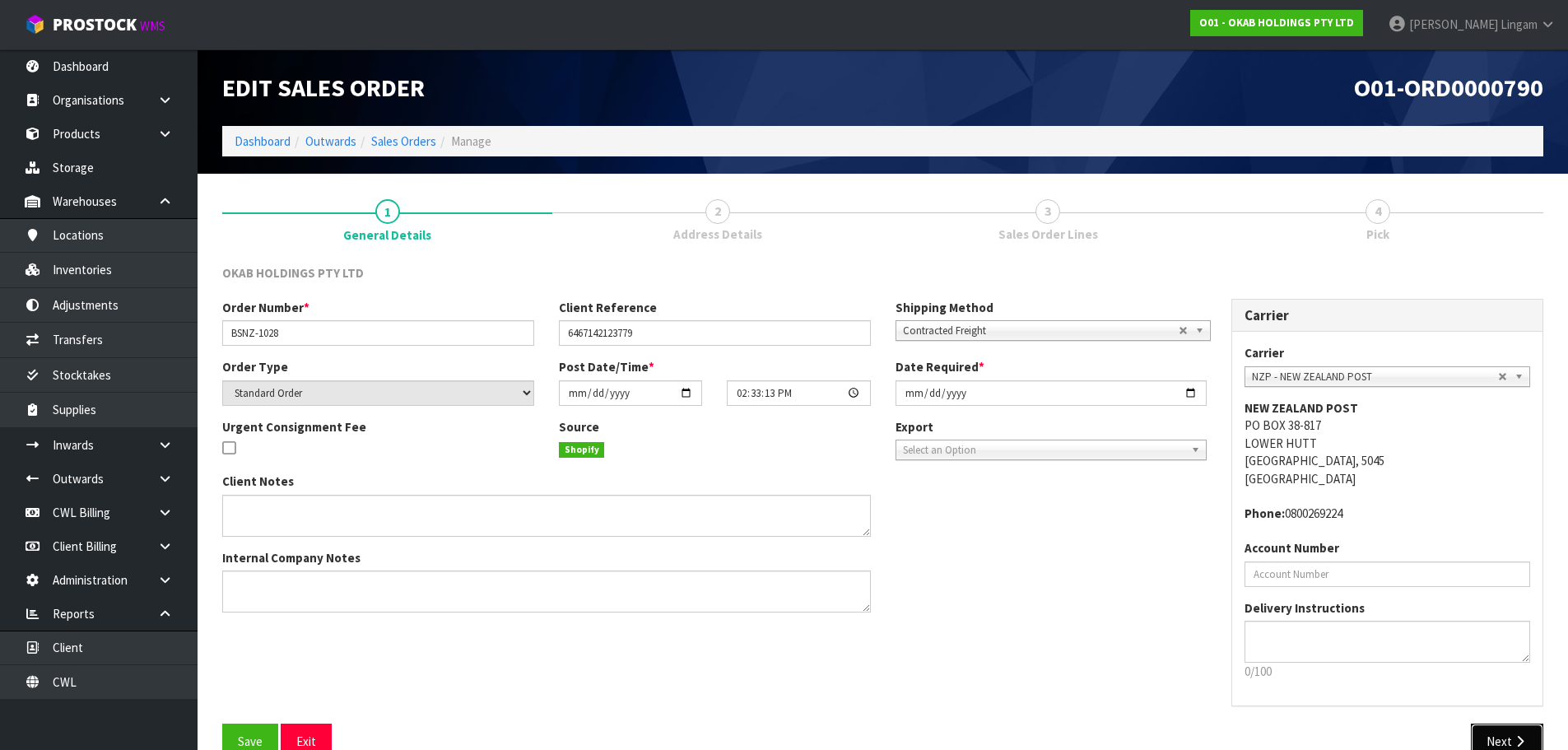
click at [830, 492] on button "Next" at bounding box center [1507, 741] width 73 height 35
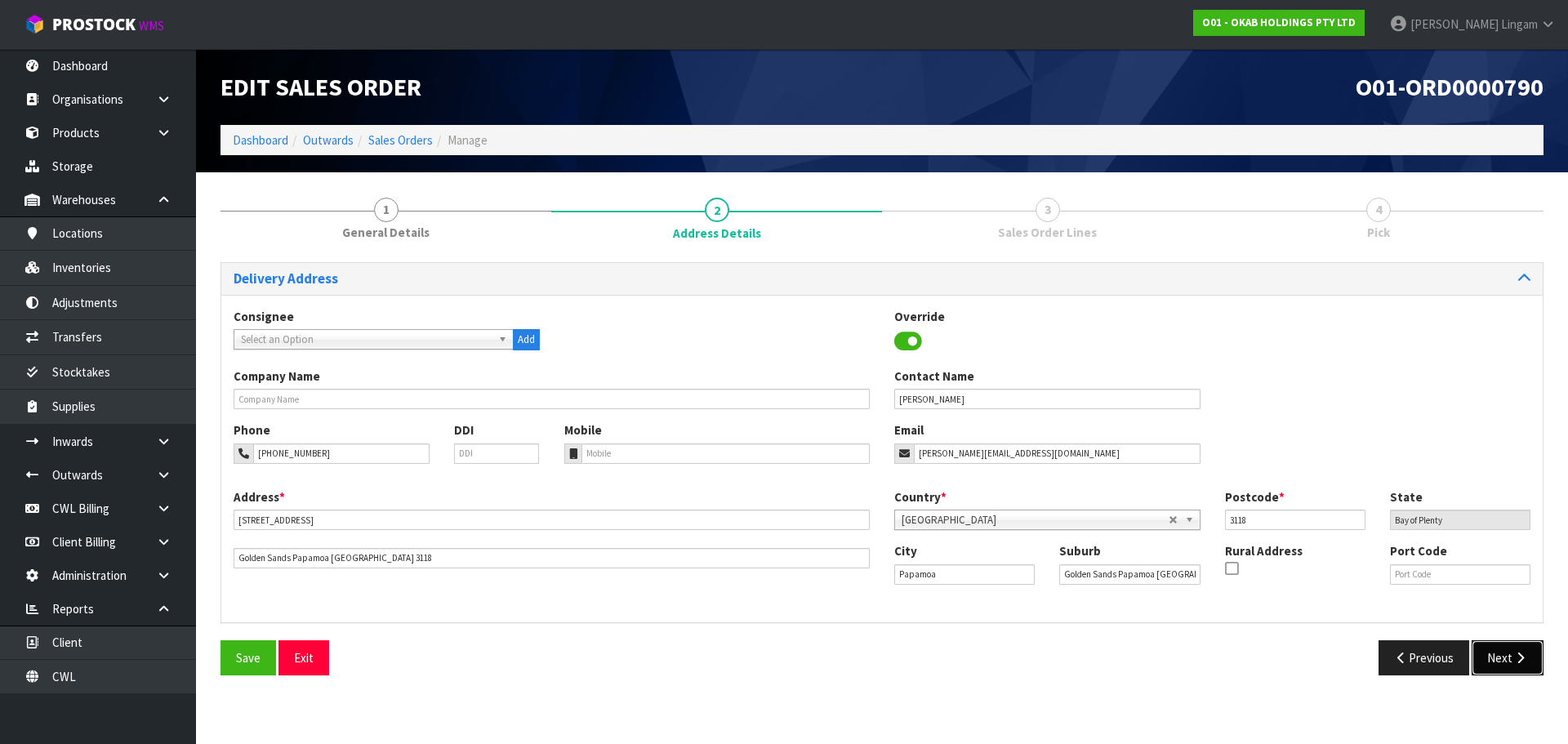
click at [823, 488] on button "Next" at bounding box center [1507, 657] width 72 height 35
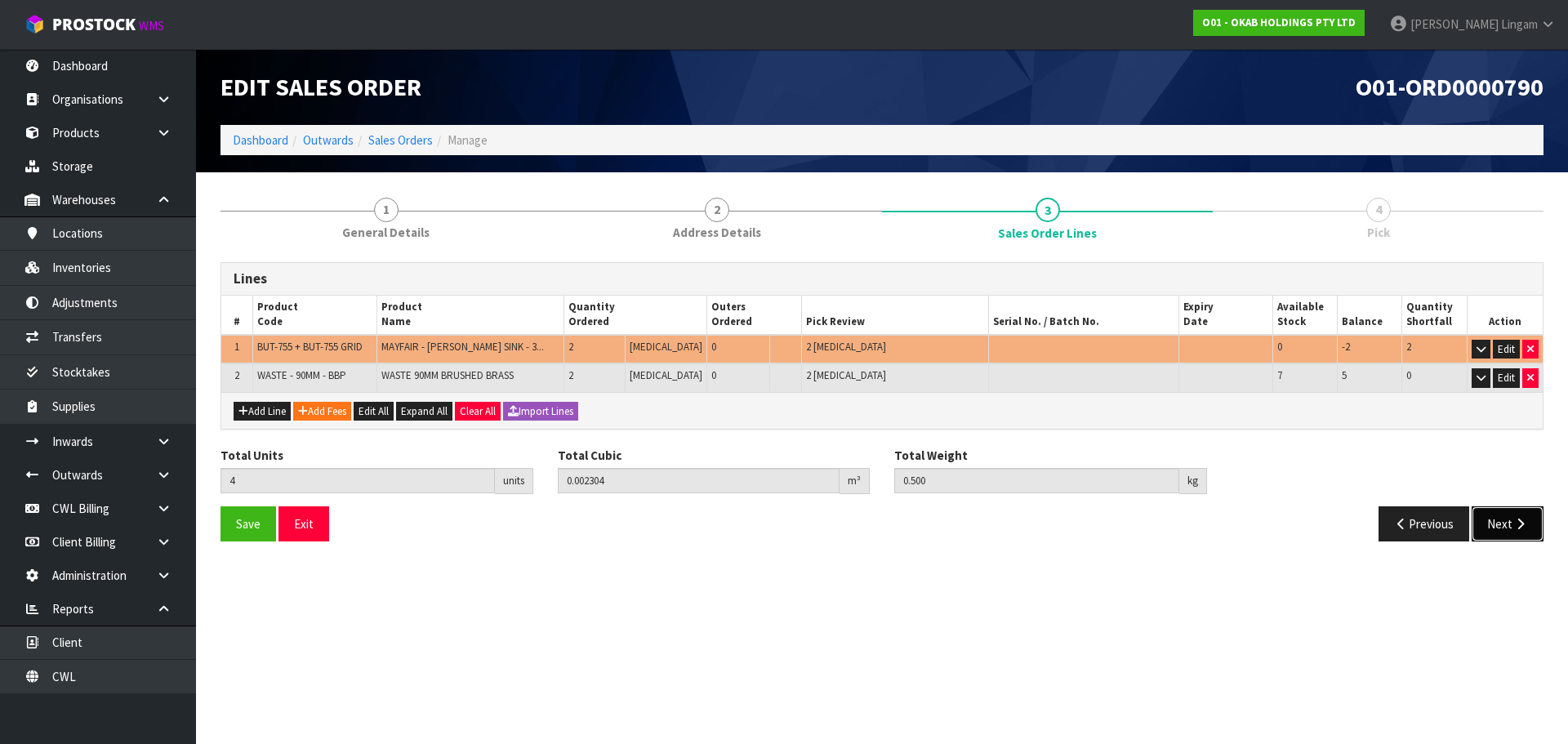
click at [823, 488] on button "Next" at bounding box center [1507, 523] width 72 height 35
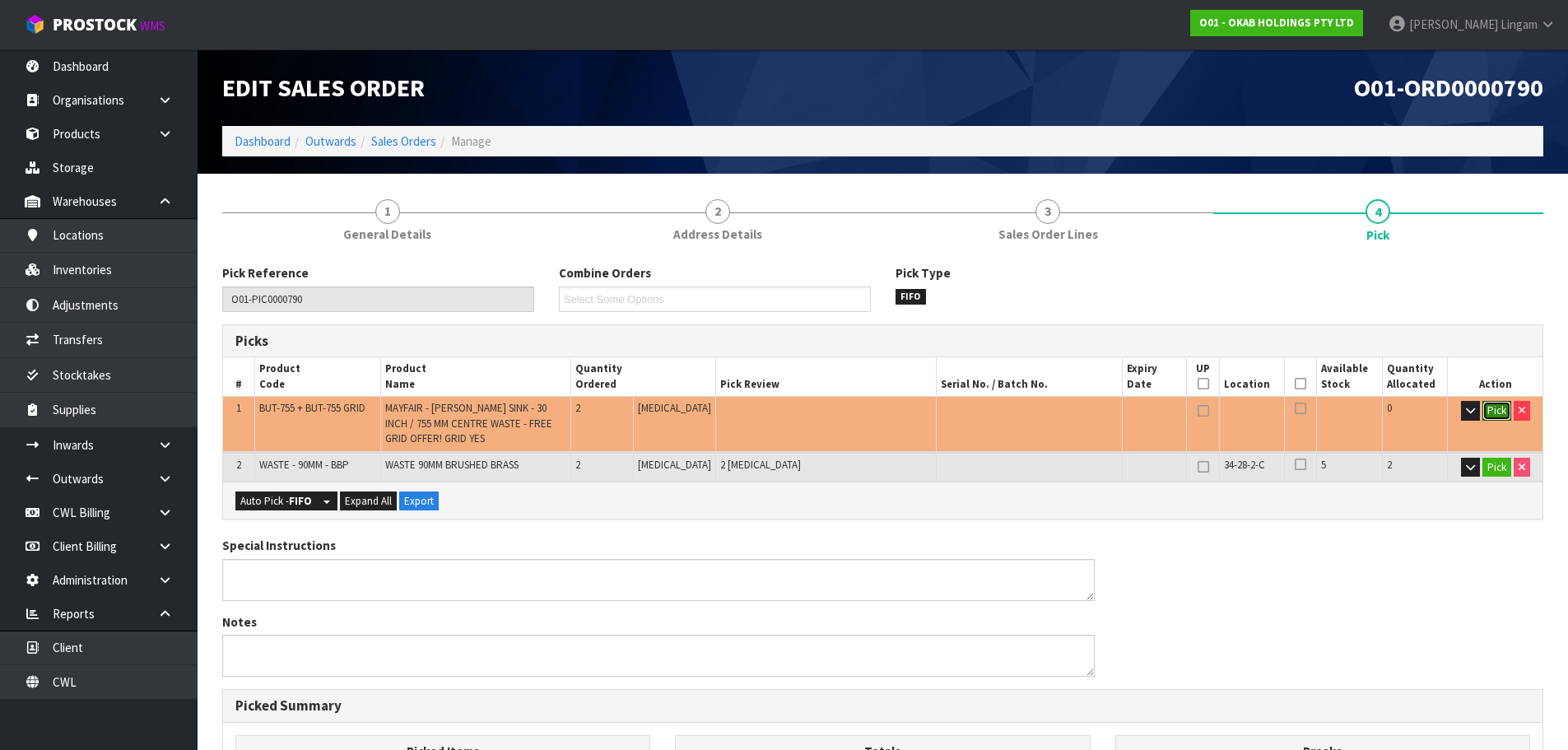
drag, startPoint x: 1498, startPoint y: 415, endPoint x: 1474, endPoint y: 434, distance: 30.6
click at [830, 434] on td "Pick" at bounding box center [1495, 424] width 95 height 54
click at [830, 466] on button "Pick" at bounding box center [1496, 467] width 29 height 19
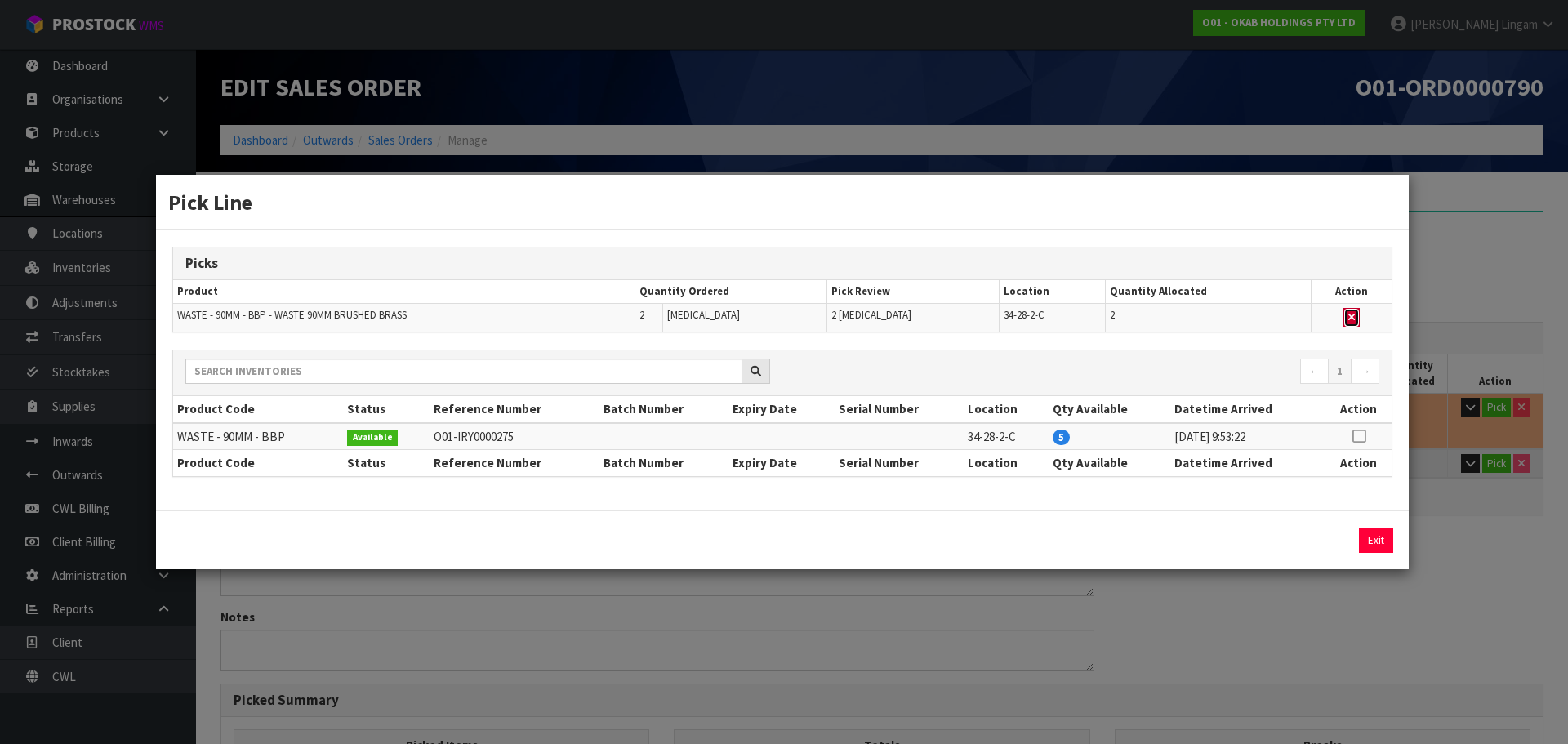
click at [823, 316] on icon "button" at bounding box center [1351, 317] width 6 height 11
type input "Piece x 0"
type input "0"
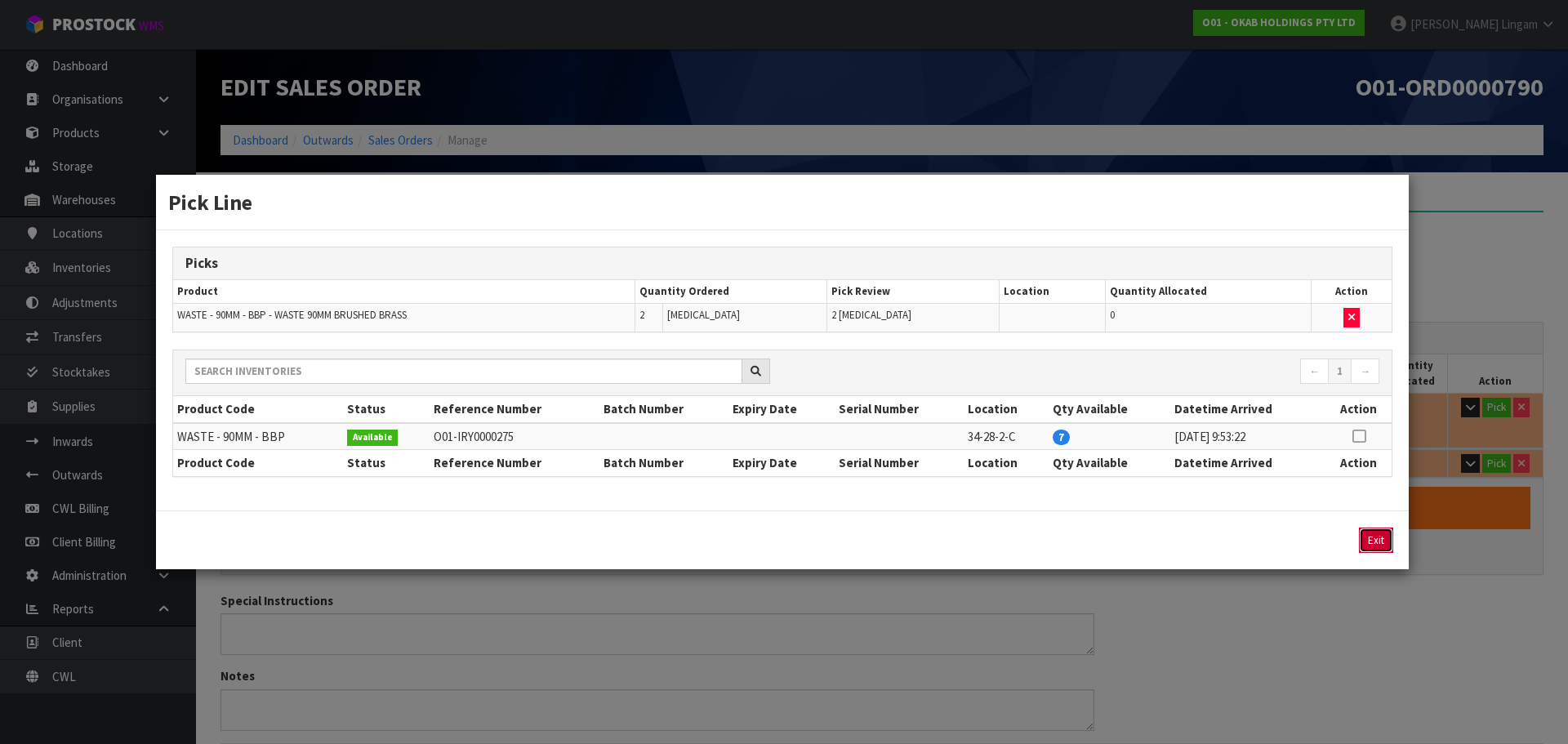
click at [823, 488] on button "Exit" at bounding box center [1376, 540] width 35 height 26
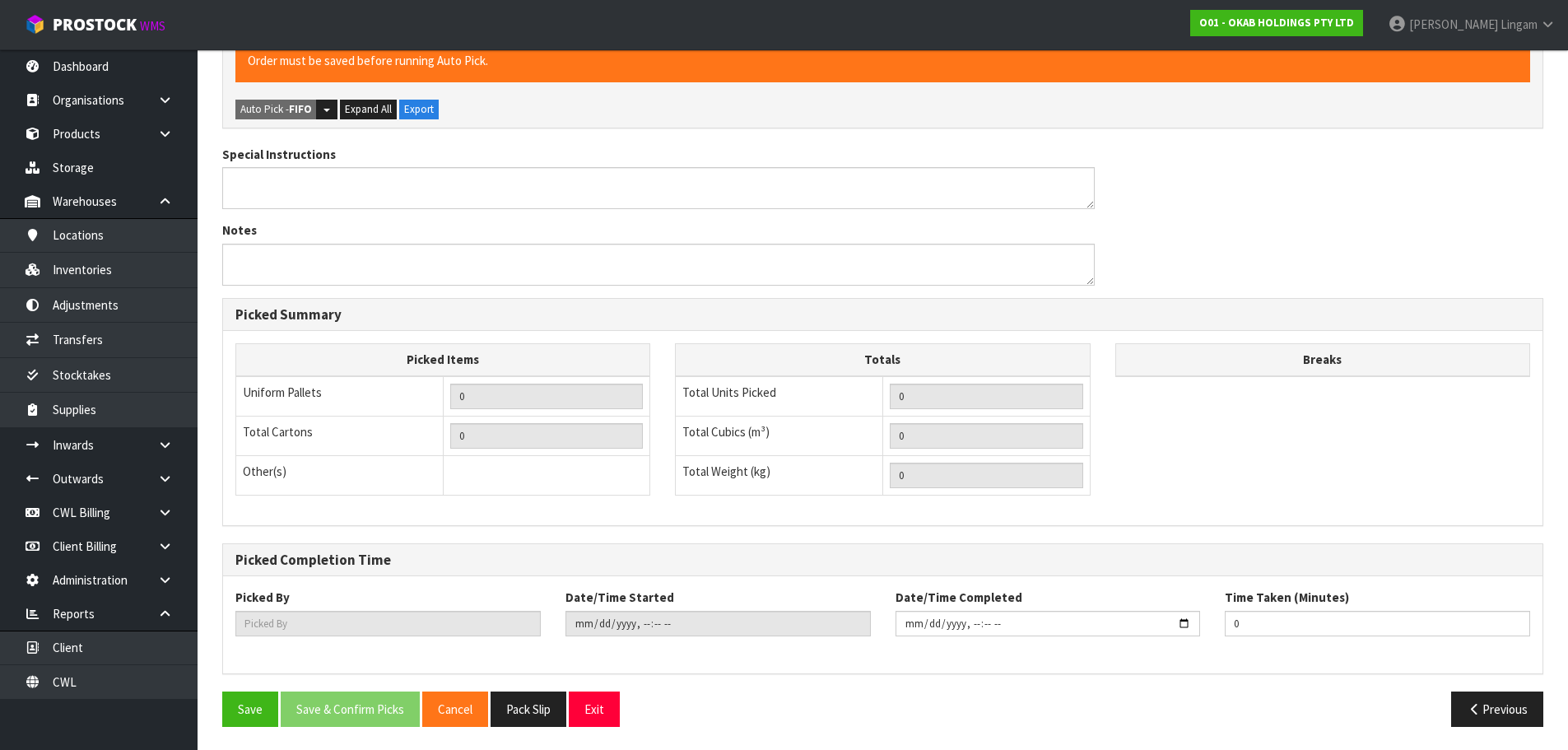
scroll to position [452, 0]
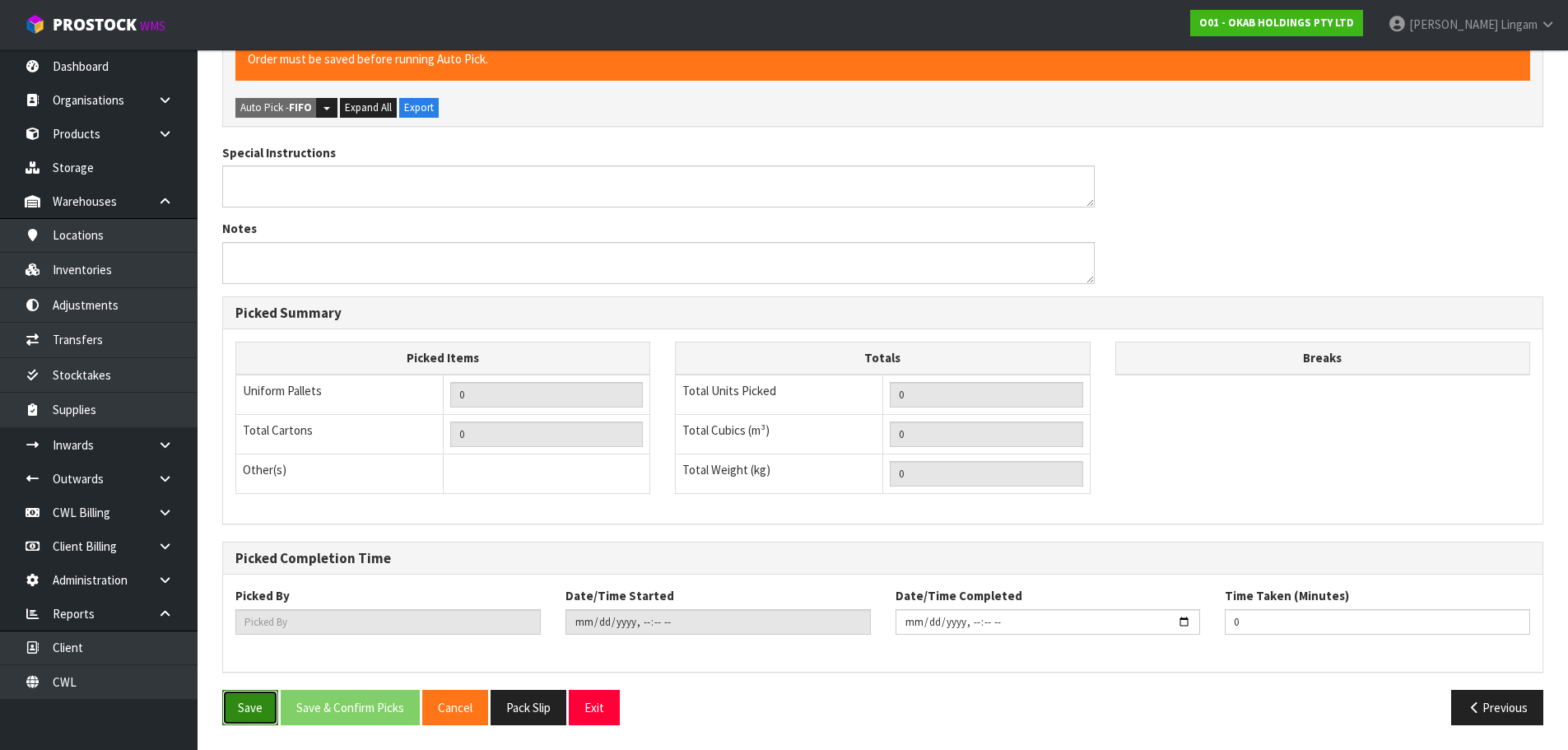
click at [235, 492] on button "Save" at bounding box center [250, 707] width 56 height 35
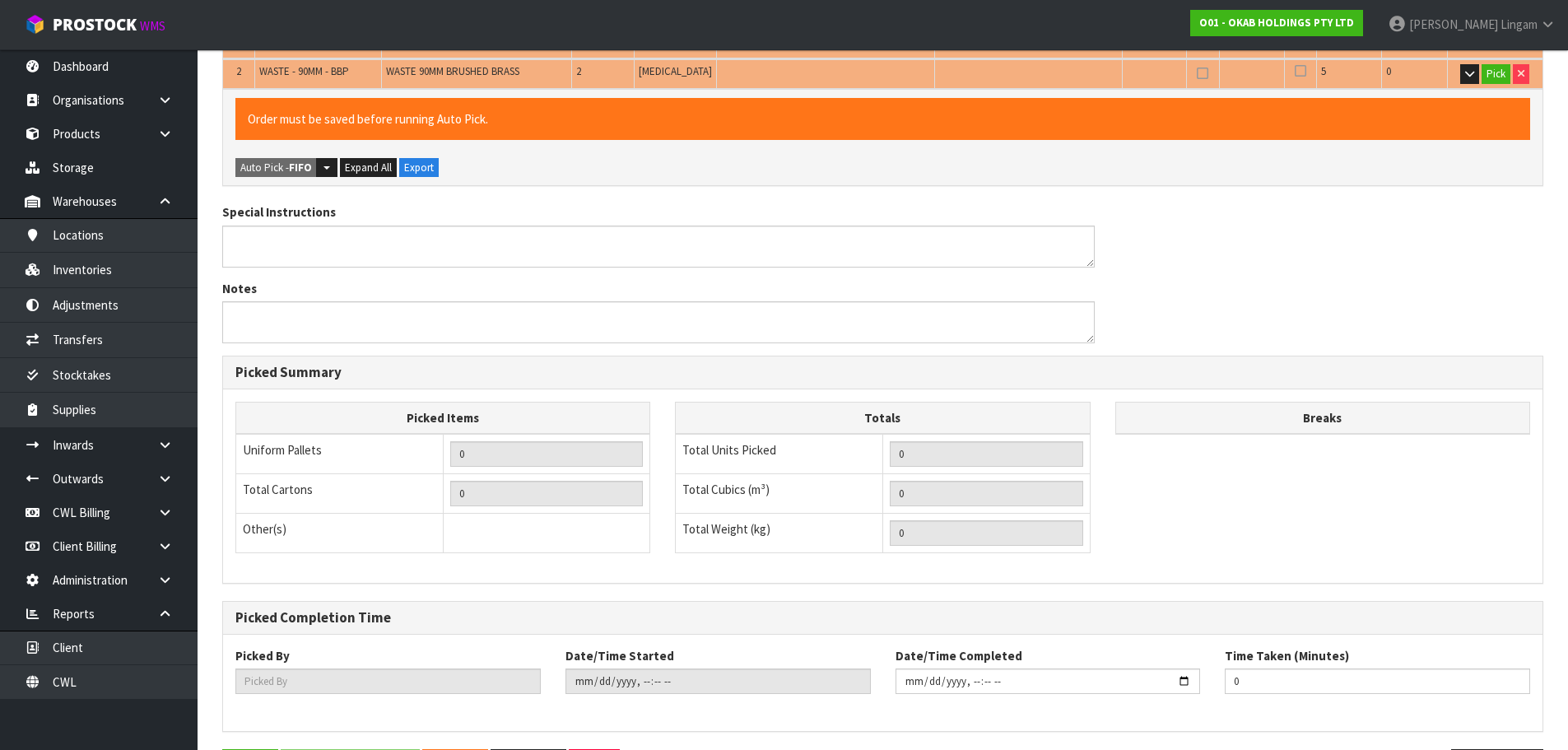
scroll to position [0, 0]
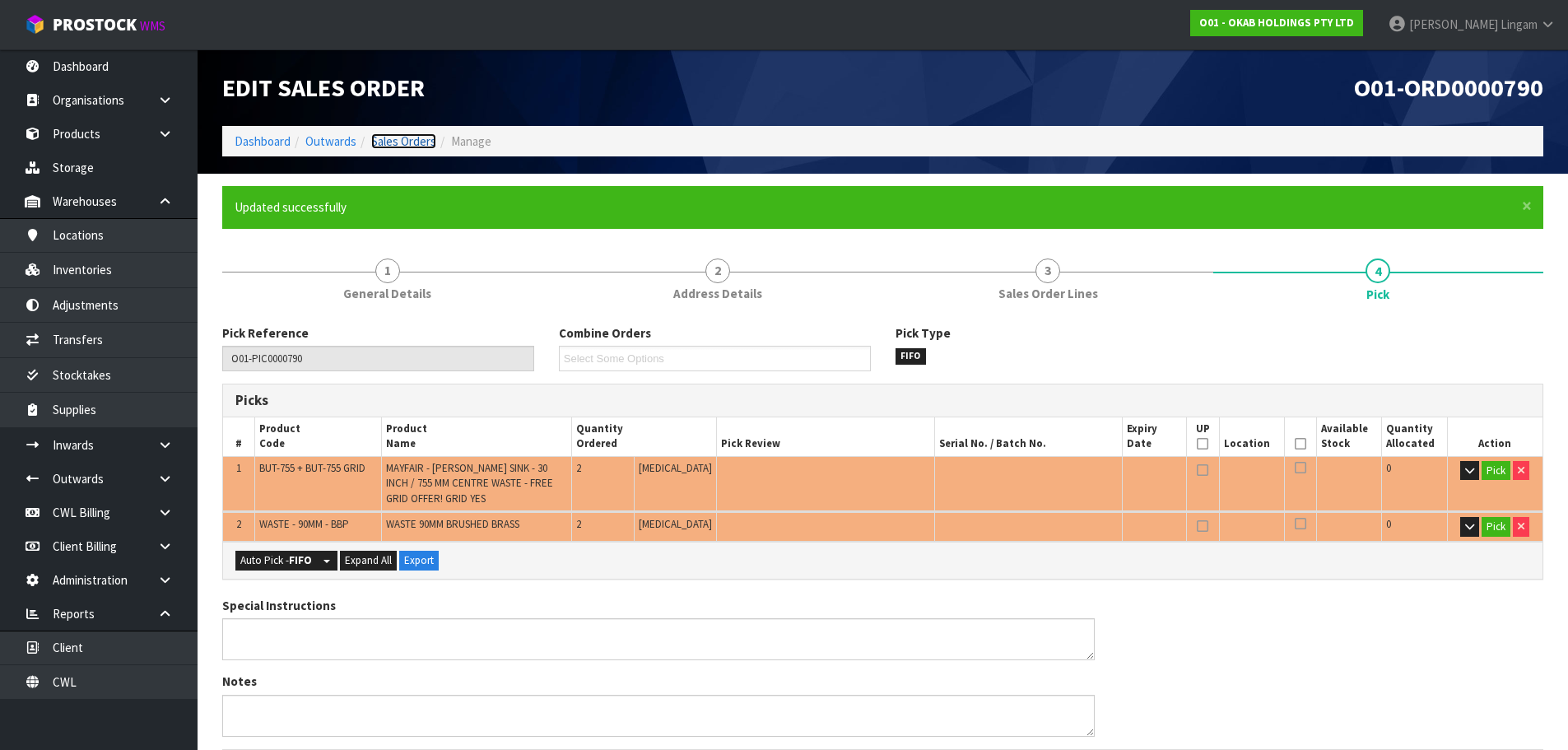
click at [422, 138] on link "Sales Orders" at bounding box center [404, 141] width 65 height 16
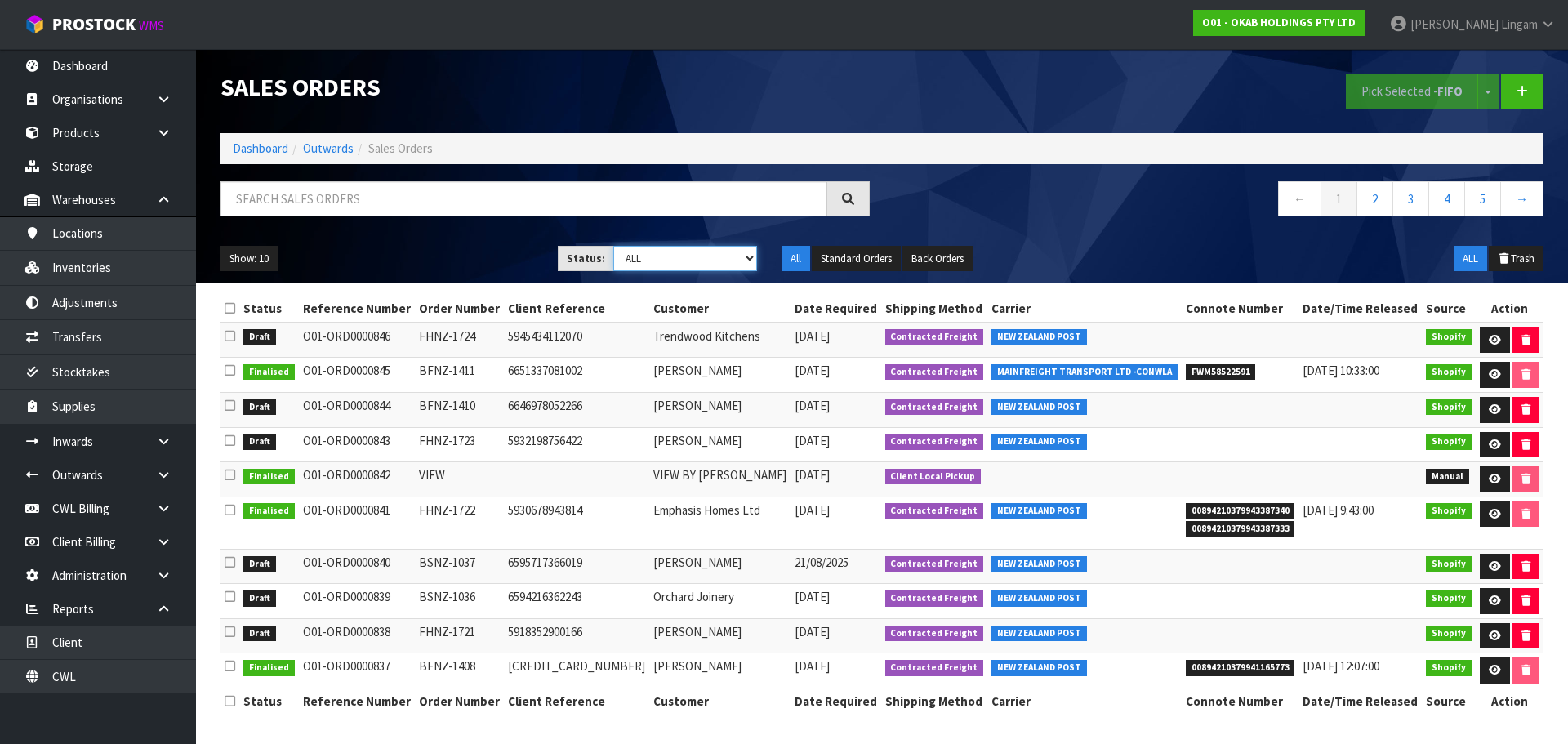
click at [679, 264] on select "Draft Pending Allocated Pending Pick Goods Picked Goods Packed Pending Charges …" at bounding box center [685, 258] width 144 height 26
select select "string:0"
click at [613, 245] on select "Draft Pending Allocated Pending Pick Goods Picked Goods Packed Pending Charges …" at bounding box center [685, 258] width 144 height 26
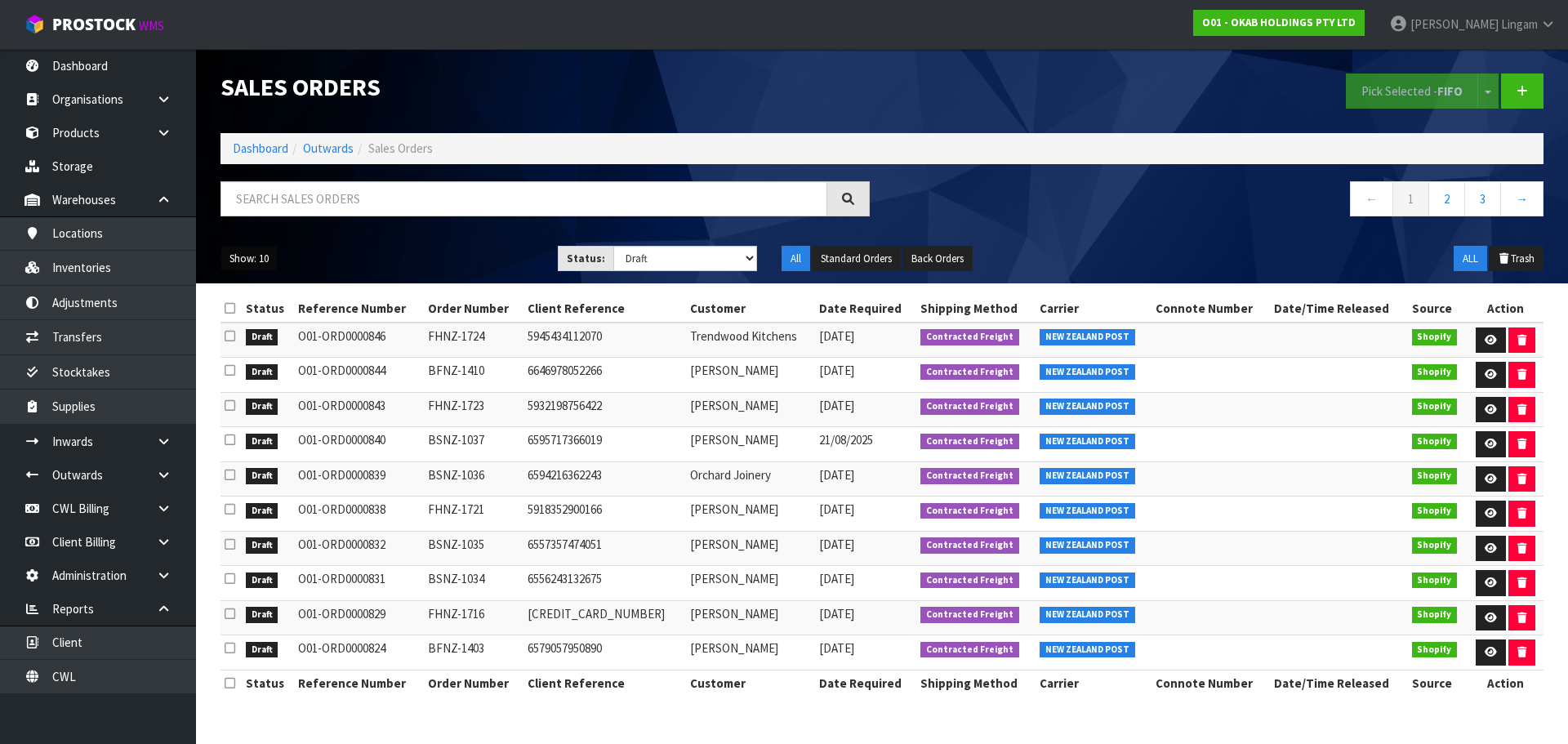
click at [261, 266] on button "Show: 10" at bounding box center [249, 258] width 57 height 26
click at [266, 353] on link "50" at bounding box center [286, 356] width 129 height 22
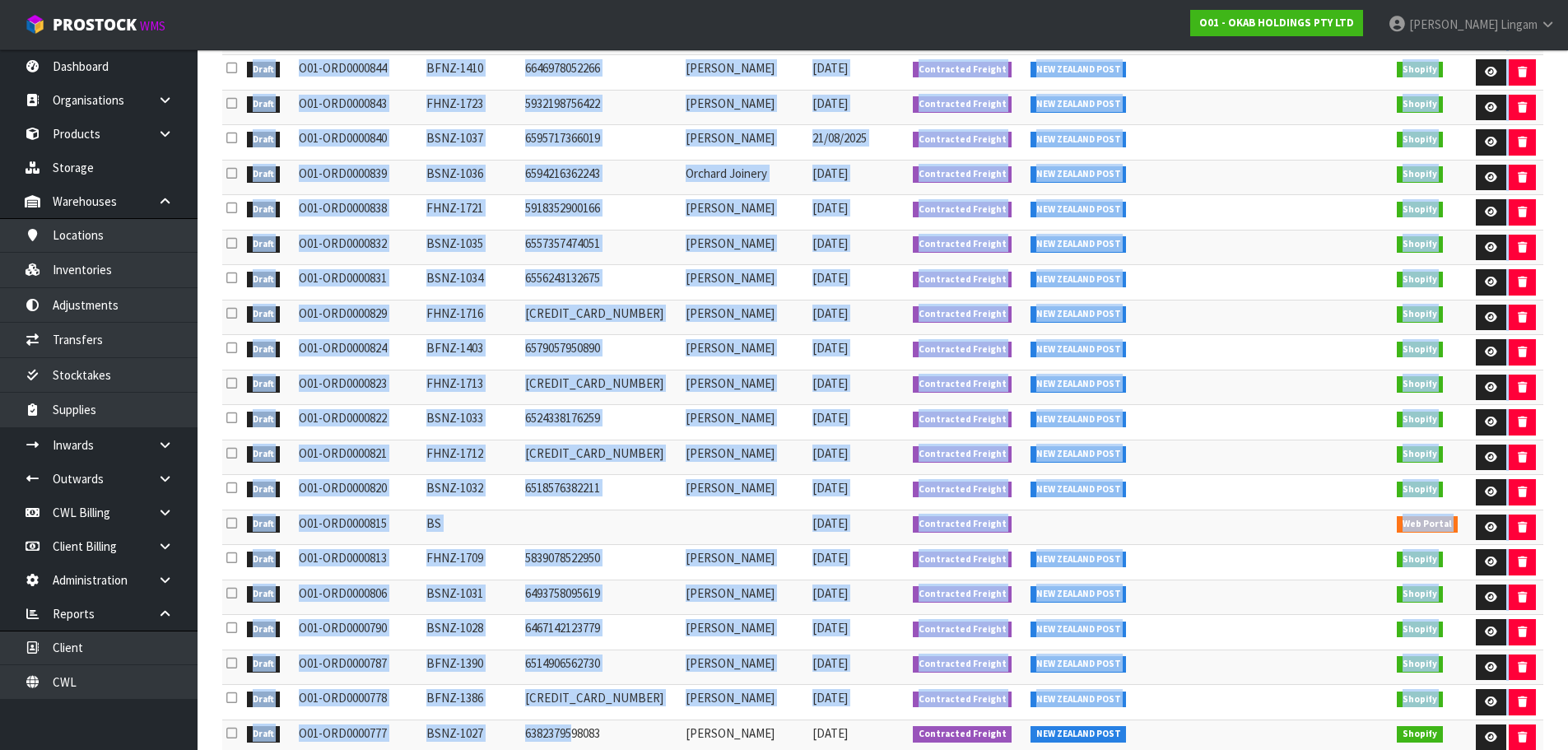
scroll to position [366, 0]
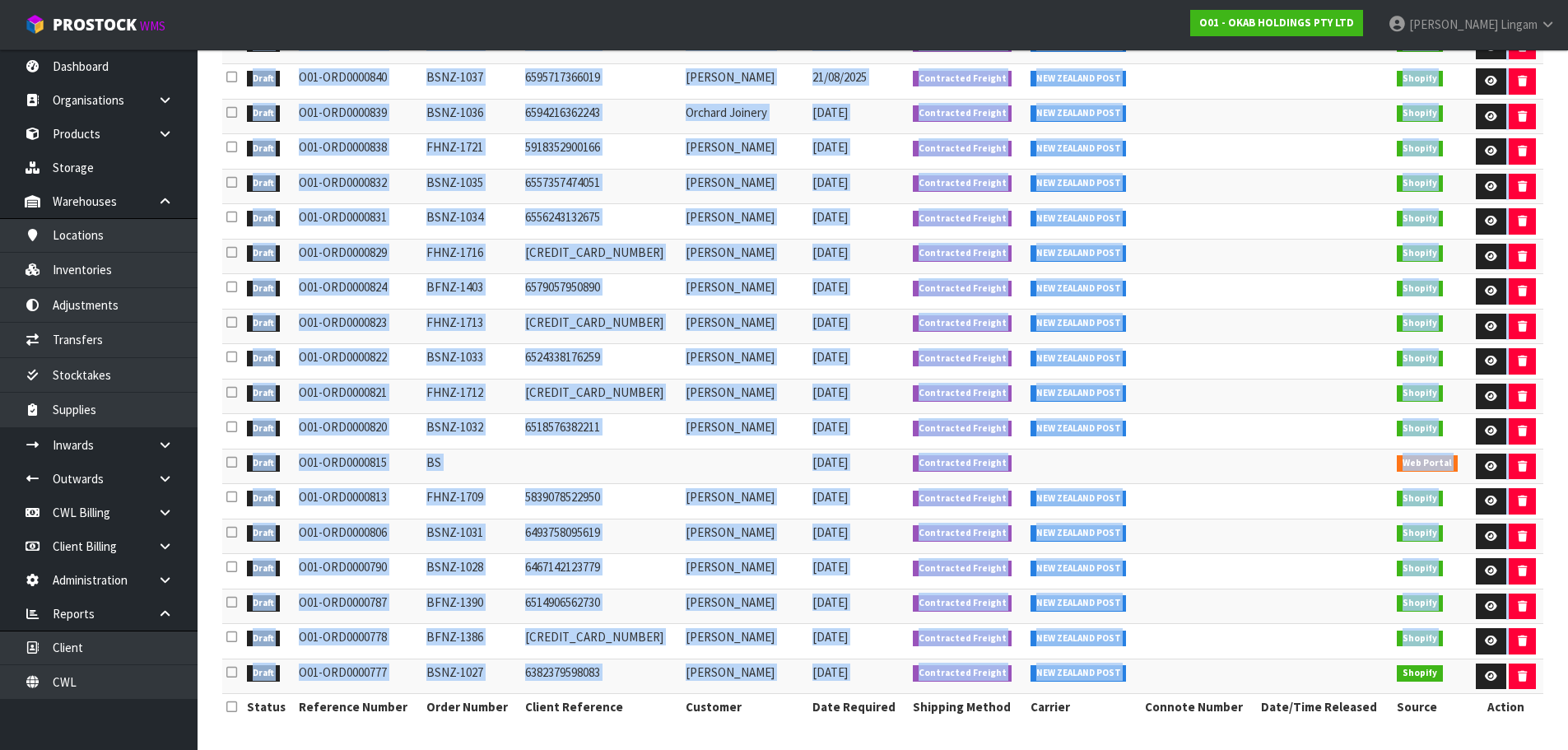
drag, startPoint x: 217, startPoint y: 307, endPoint x: 1182, endPoint y: 688, distance: 1037.5
click at [830, 492] on div "Status Reference Number Order Number Client Reference Customer Date Required Sh…" at bounding box center [883, 335] width 1346 height 805
copy div "Status Reference Number Order Number Client Reference Customer Date Required Sh…"
click at [830, 325] on td at bounding box center [1325, 326] width 136 height 35
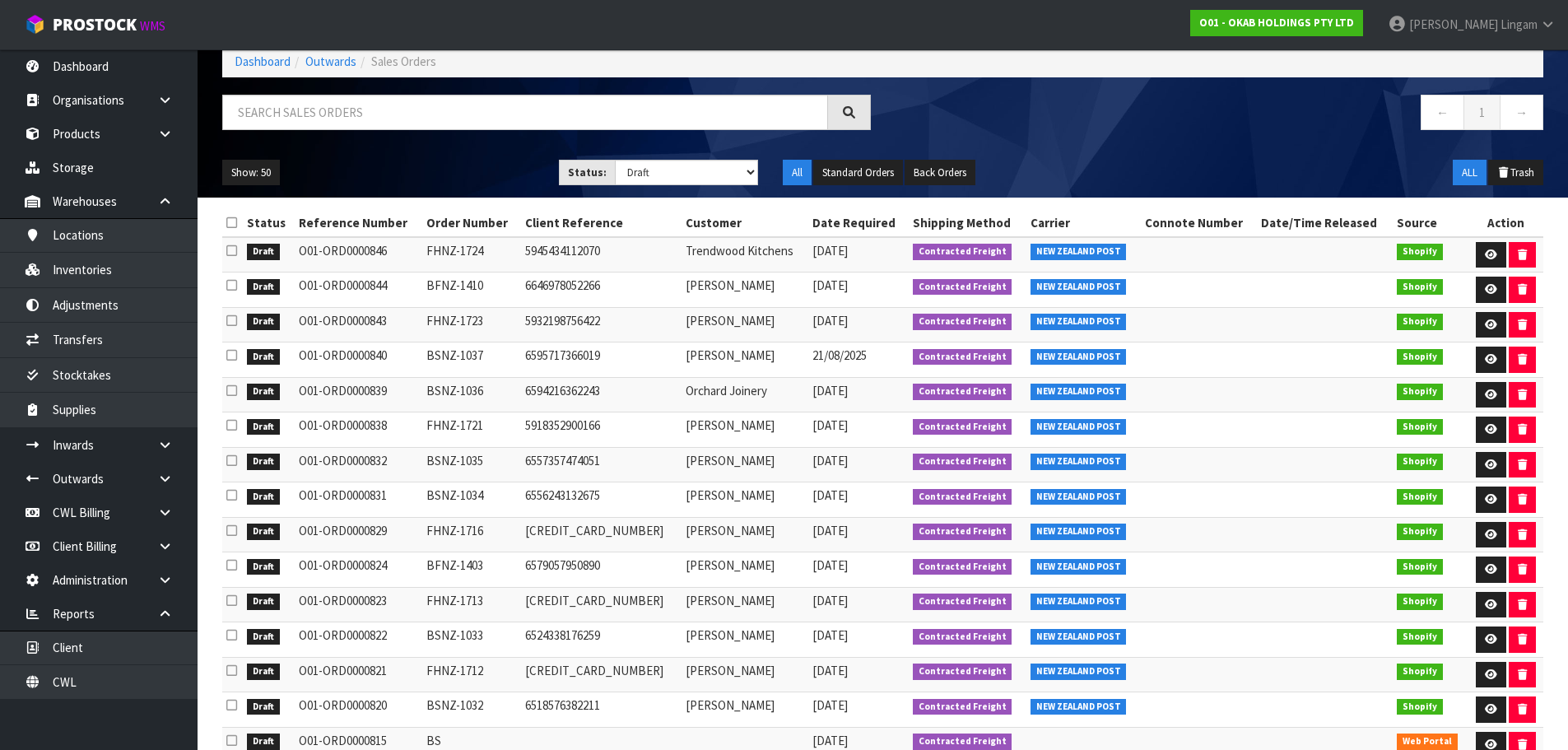
scroll to position [0, 0]
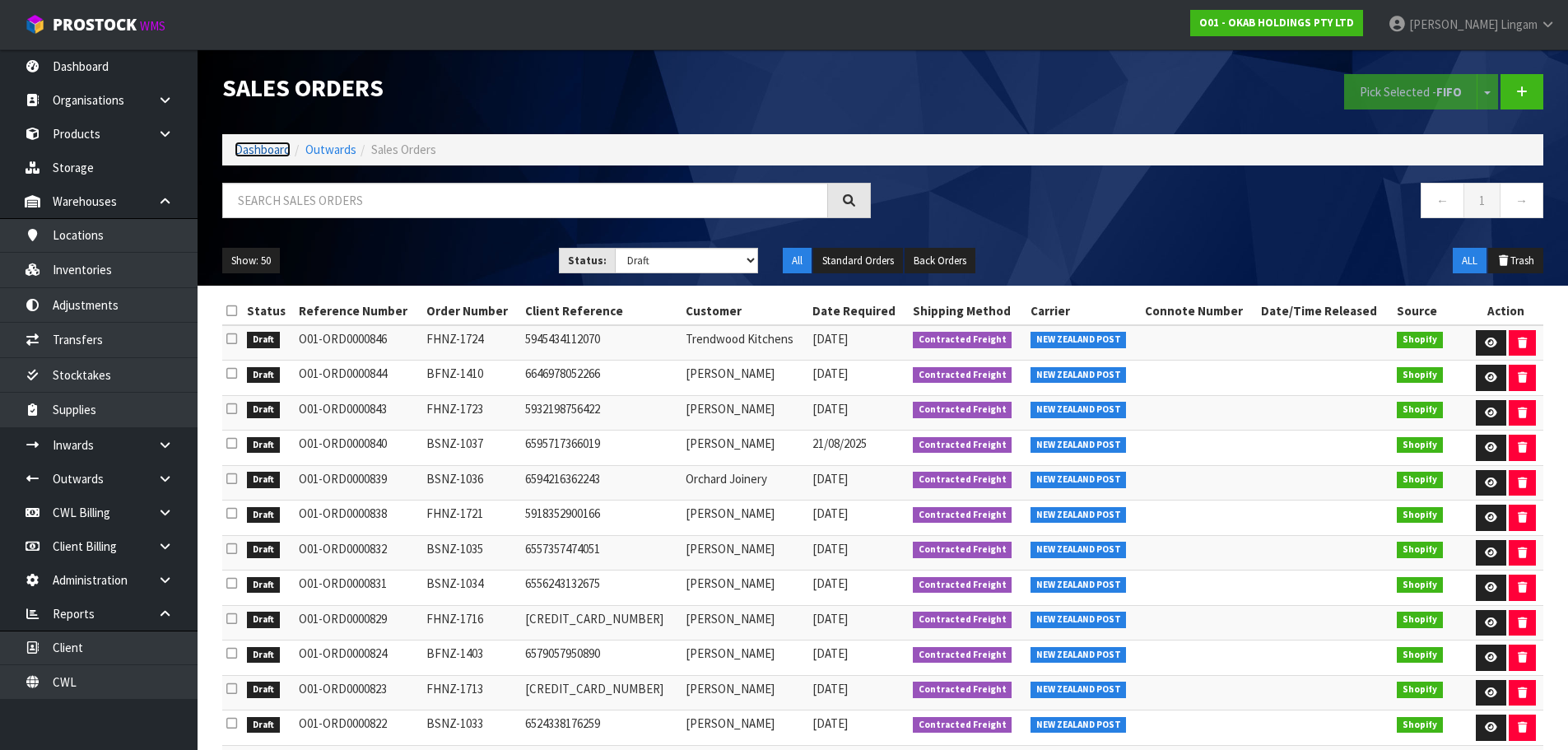
click at [278, 150] on link "Dashboard" at bounding box center [262, 149] width 56 height 16
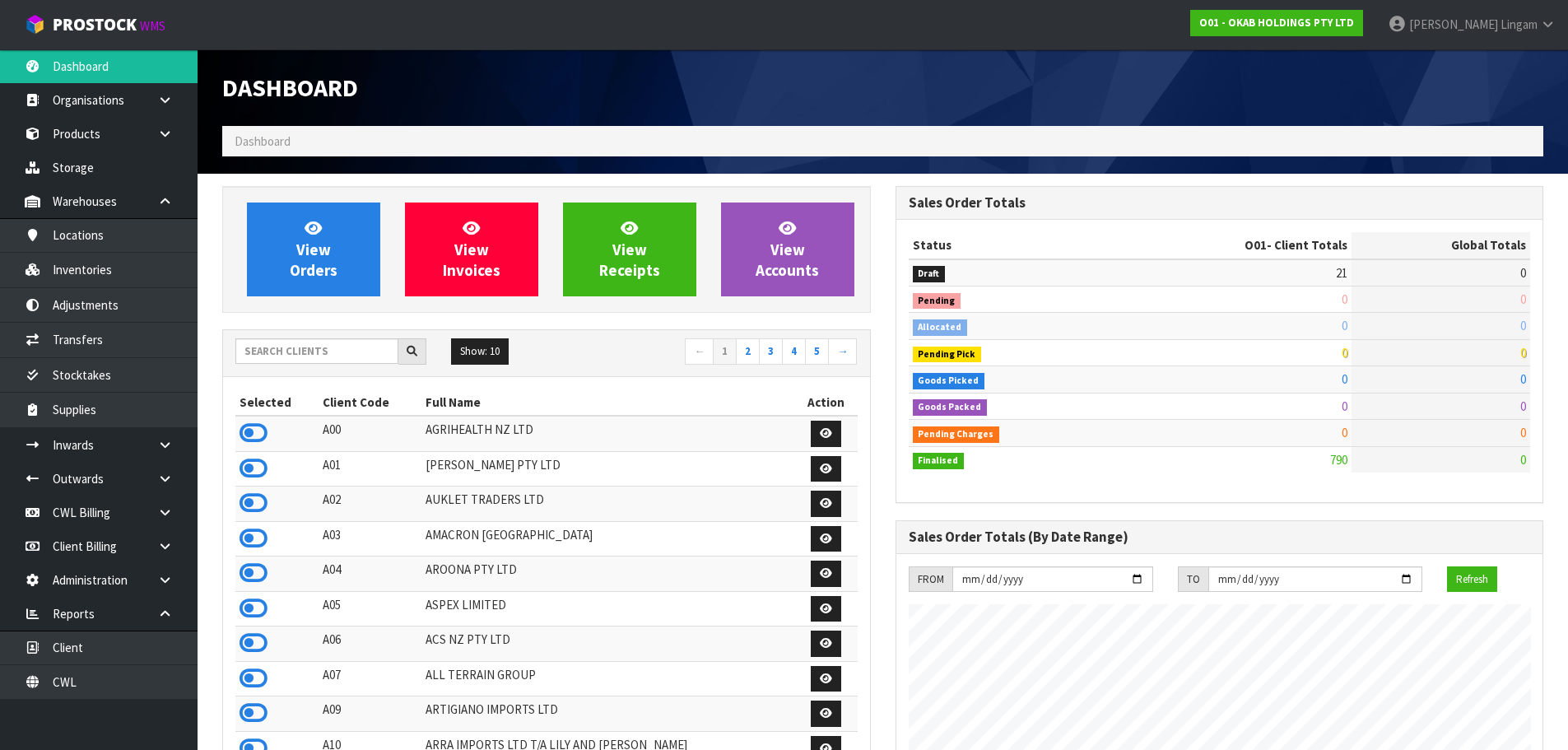
scroll to position [1033, 672]
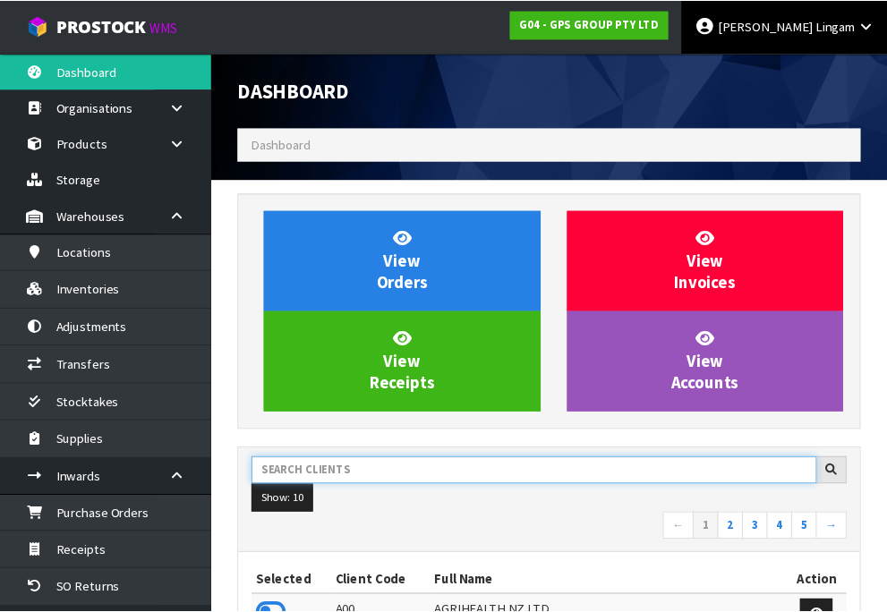
scroll to position [894056, 894600]
